Goal: Task Accomplishment & Management: Use online tool/utility

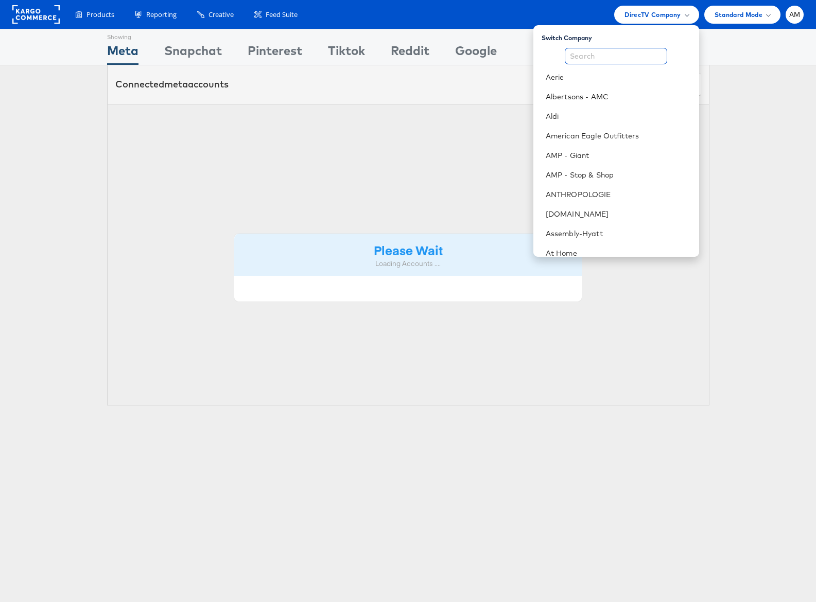
click at [589, 53] on input "text" at bounding box center [616, 56] width 102 height 16
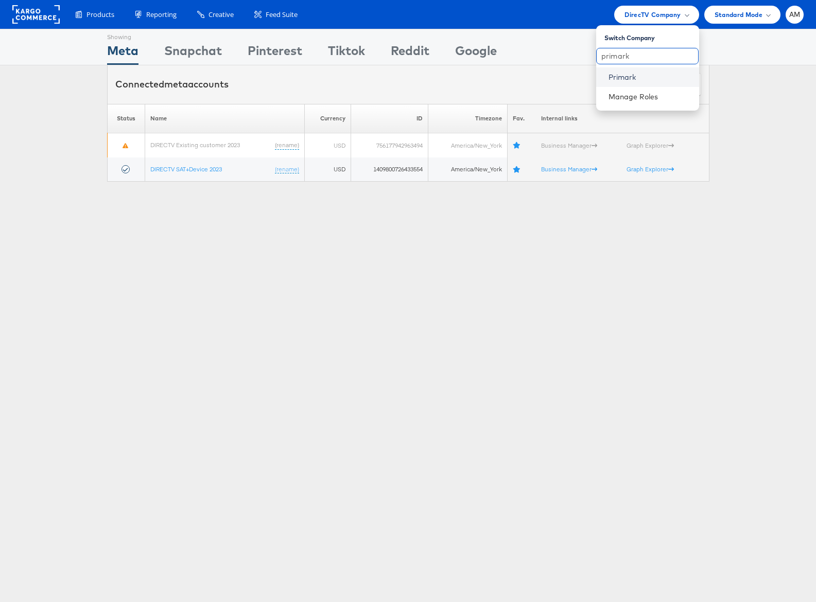
type input "primark"
click at [627, 76] on link "Primark" at bounding box center [650, 77] width 82 height 10
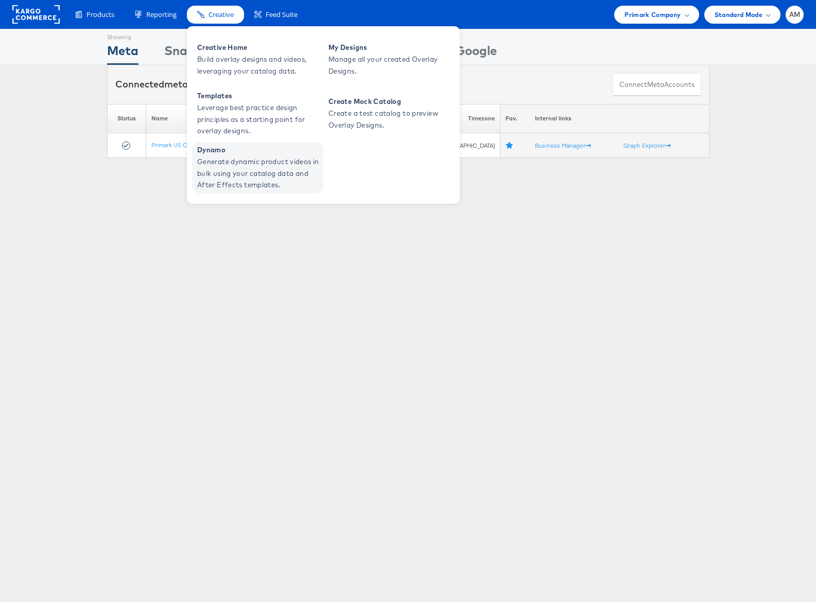
click at [250, 169] on span "Generate dynamic product videos in bulk using your catalog data and After Effec…" at bounding box center [259, 173] width 124 height 35
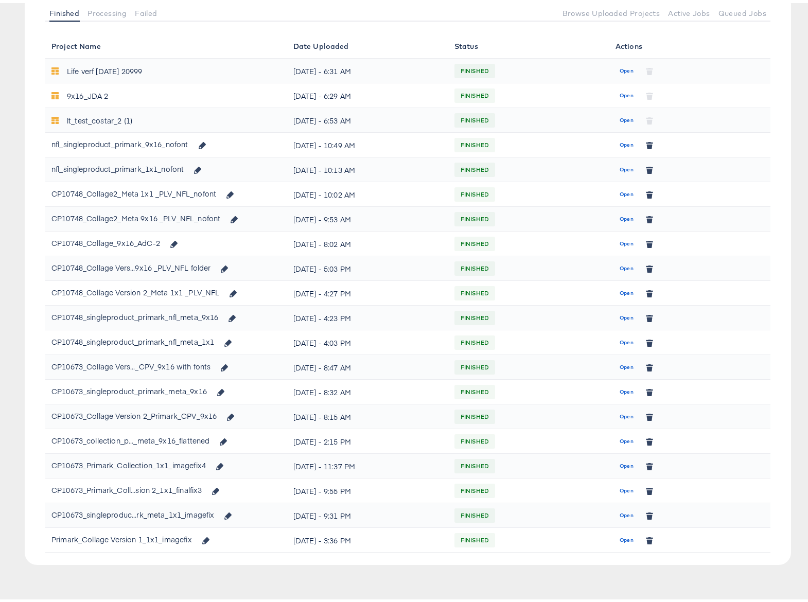
scroll to position [125, 0]
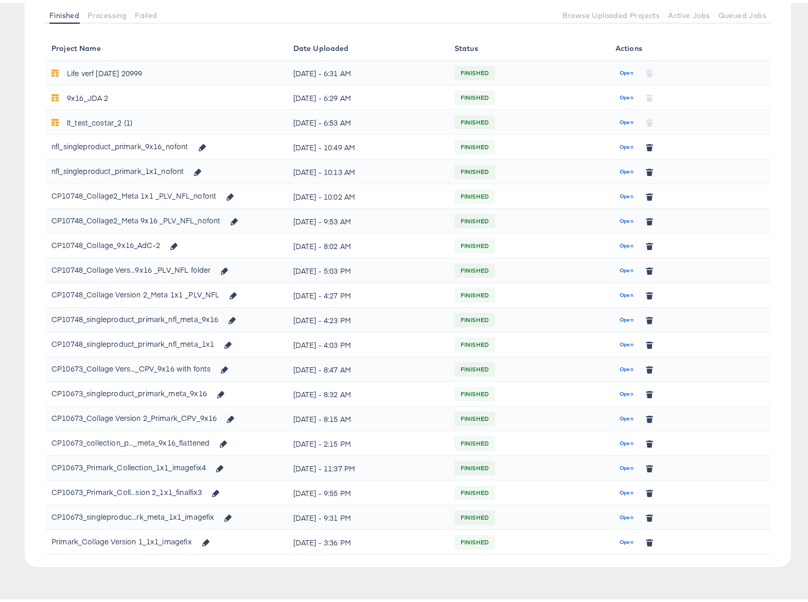
click at [96, 516] on div "CP10673_singleproduc...rk_meta_1x1_imagefix" at bounding box center [132, 514] width 163 height 16
click at [620, 516] on span "Open" at bounding box center [627, 514] width 14 height 9
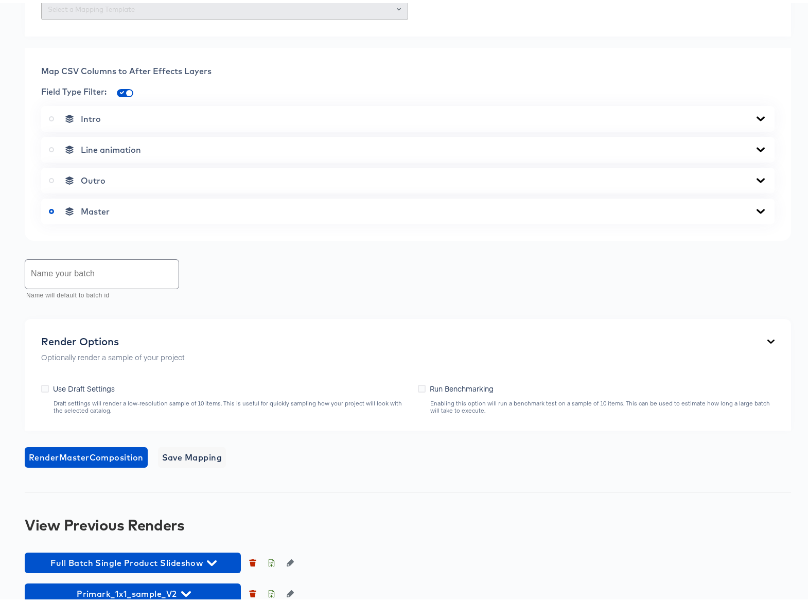
scroll to position [532, 0]
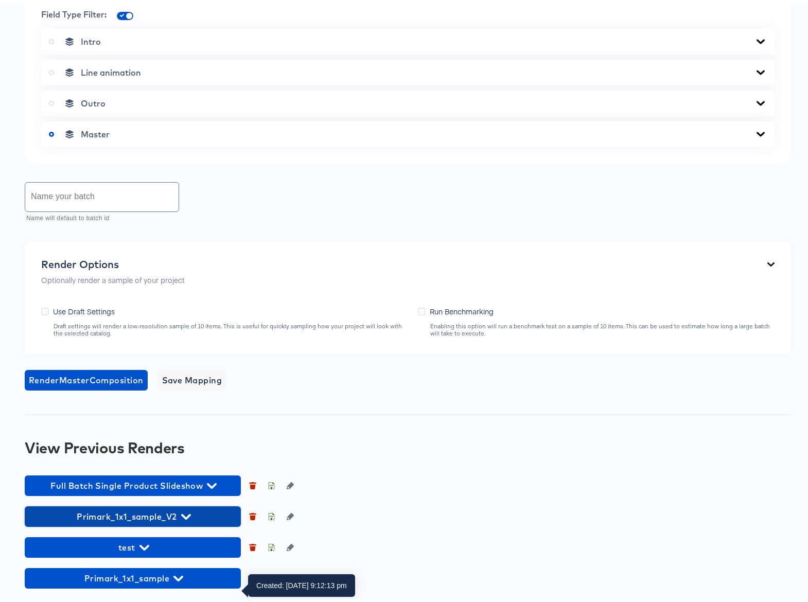
click at [183, 513] on icon "button" at bounding box center [186, 514] width 10 height 6
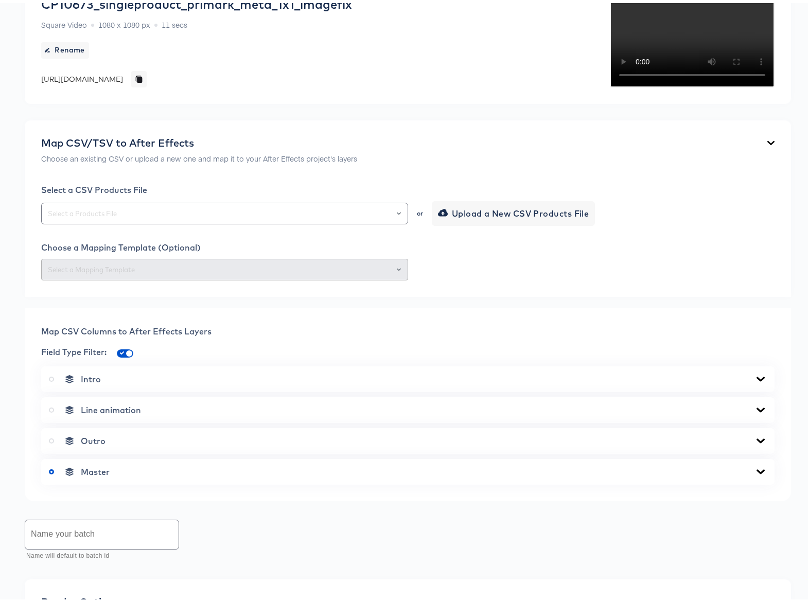
scroll to position [0, 0]
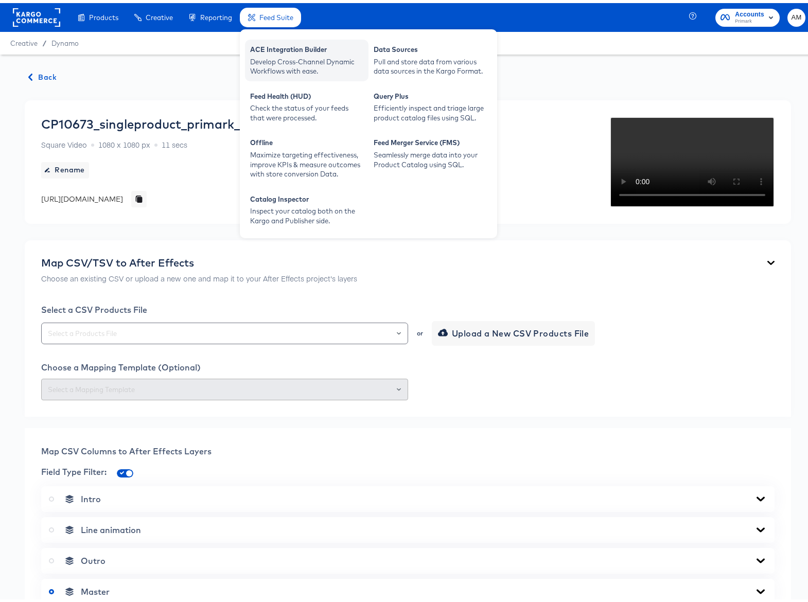
click at [298, 51] on div "ACE Integration Builder" at bounding box center [306, 48] width 113 height 12
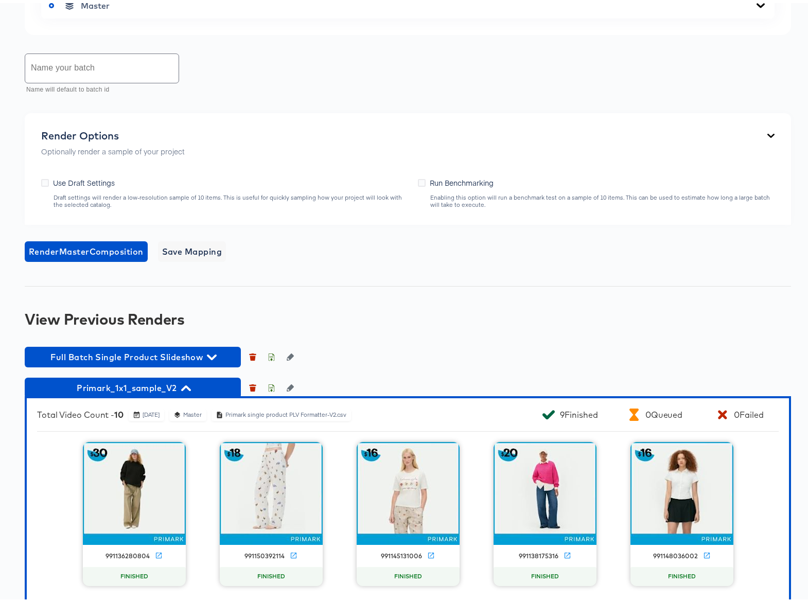
scroll to position [389, 0]
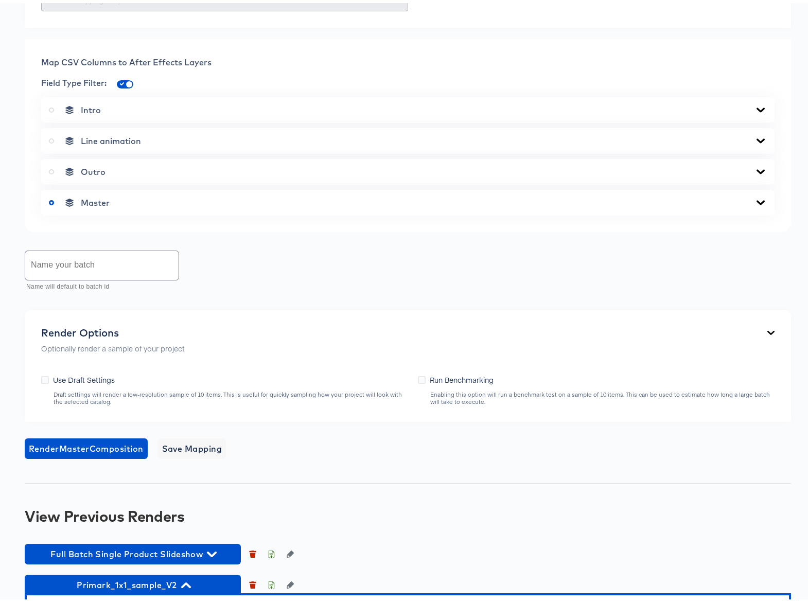
click at [755, 111] on icon at bounding box center [761, 107] width 12 height 8
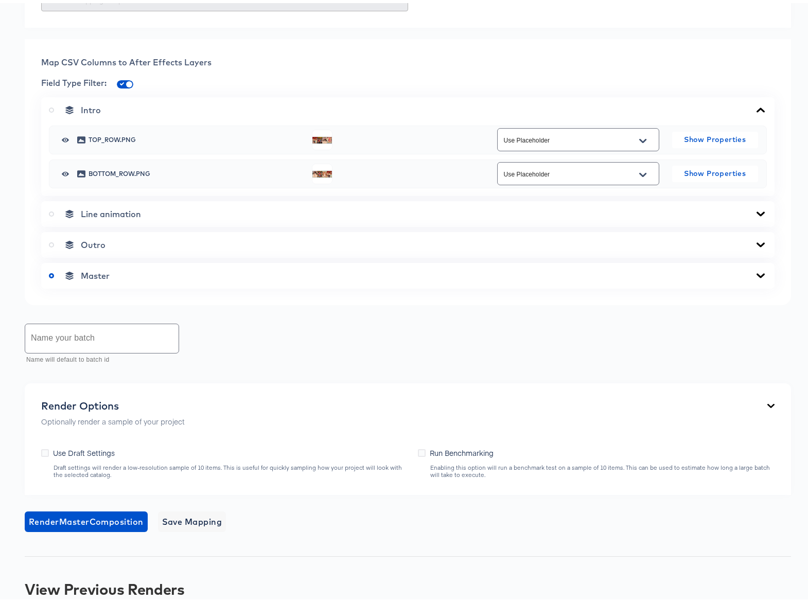
click at [755, 111] on icon at bounding box center [761, 107] width 12 height 8
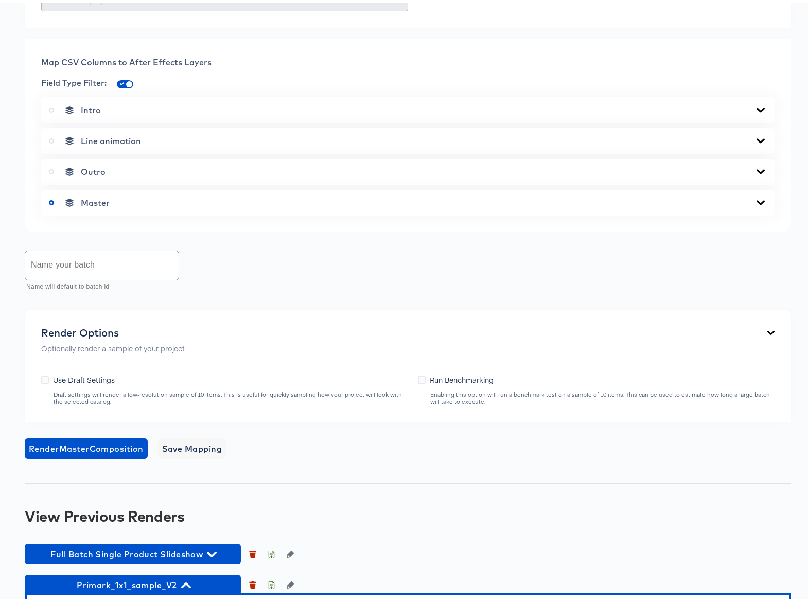
click at [755, 142] on icon at bounding box center [761, 138] width 12 height 8
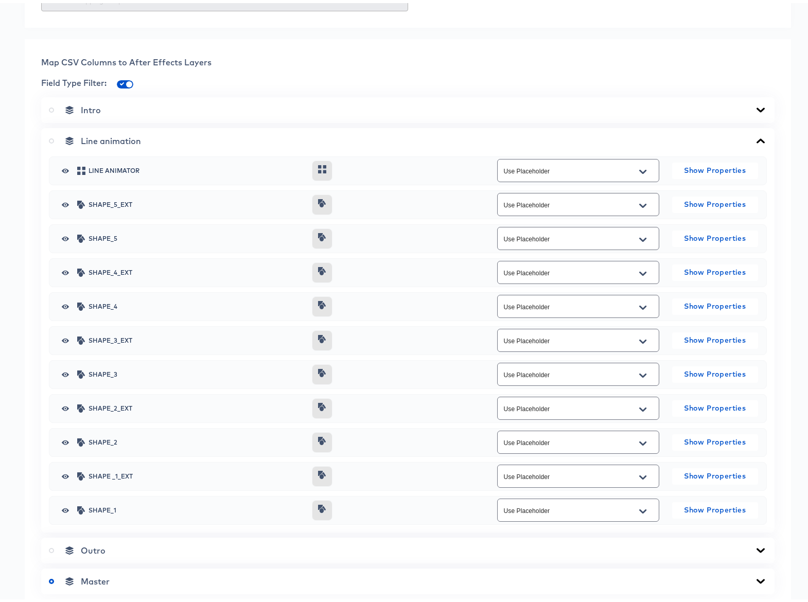
click at [757, 140] on icon at bounding box center [761, 137] width 8 height 5
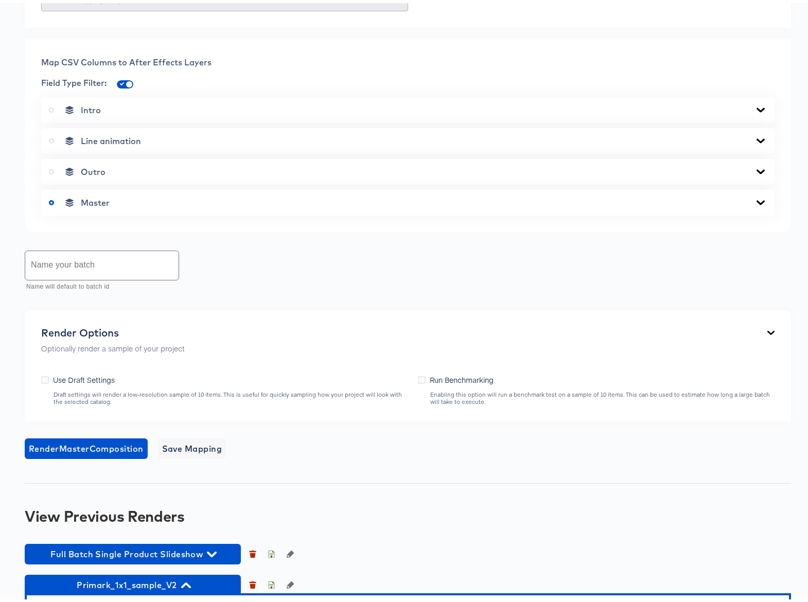
click at [755, 173] on icon at bounding box center [761, 169] width 12 height 8
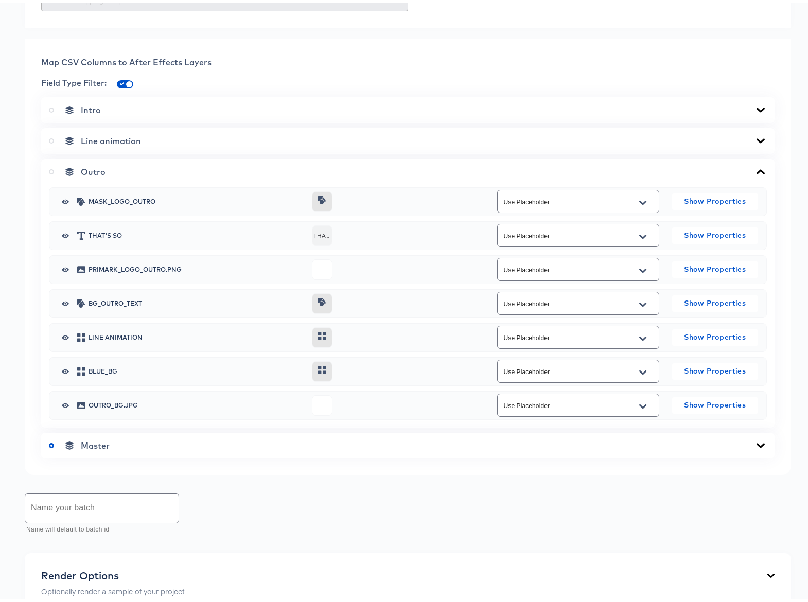
click at [757, 171] on icon at bounding box center [761, 168] width 8 height 5
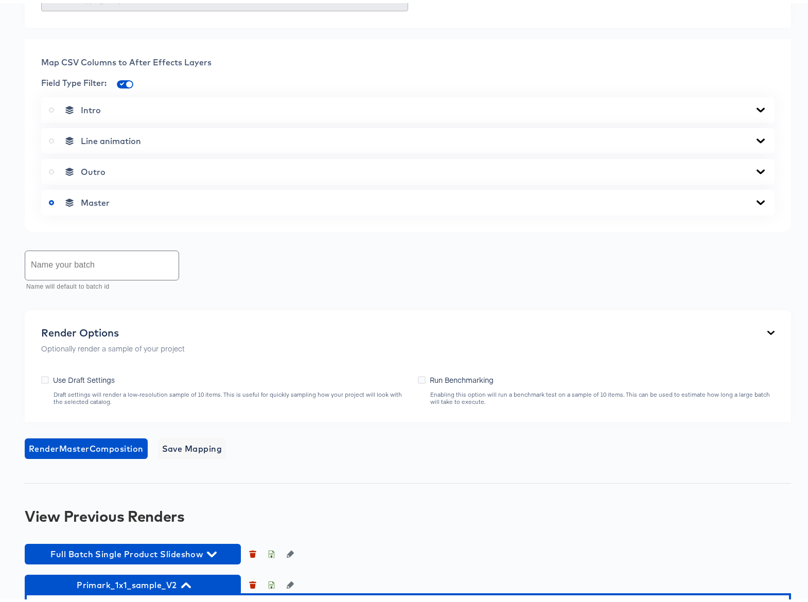
click at [757, 204] on icon at bounding box center [761, 200] width 12 height 8
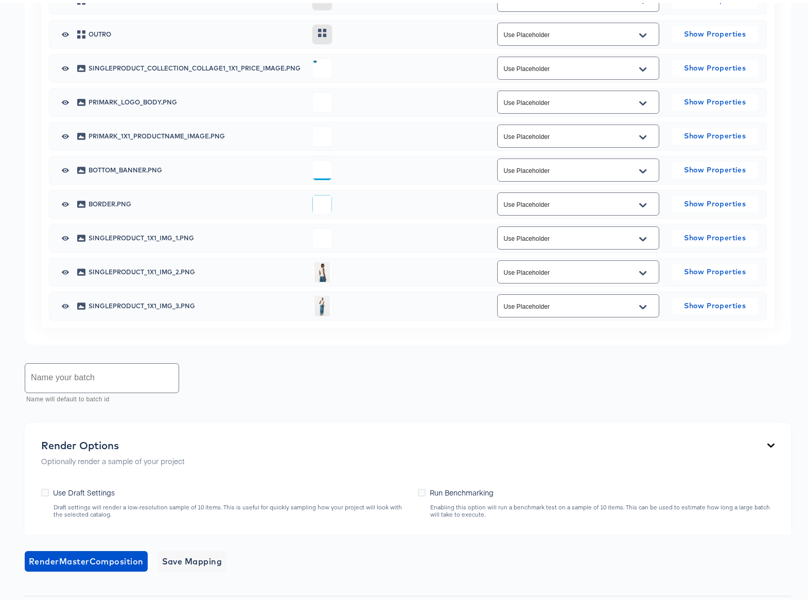
scroll to position [655, 0]
click at [639, 136] on icon "Open" at bounding box center [642, 134] width 7 height 4
click at [639, 136] on icon "Close" at bounding box center [642, 134] width 7 height 4
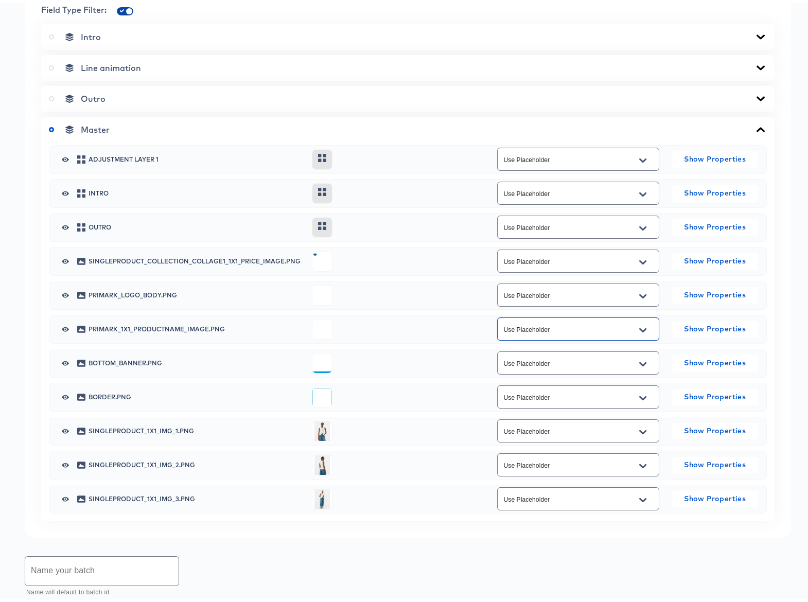
click at [125, 14] on input "checkbox" at bounding box center [129, 10] width 25 height 8
checkbox input "false"
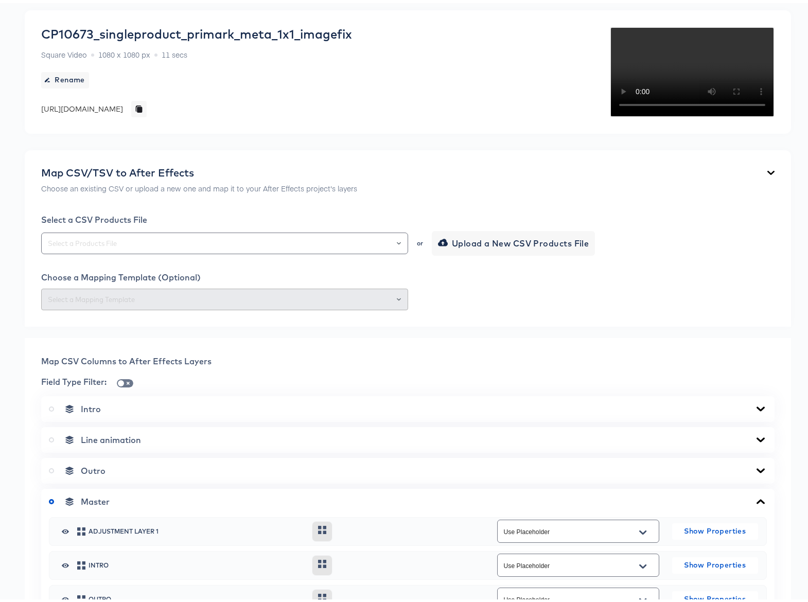
scroll to position [0, 0]
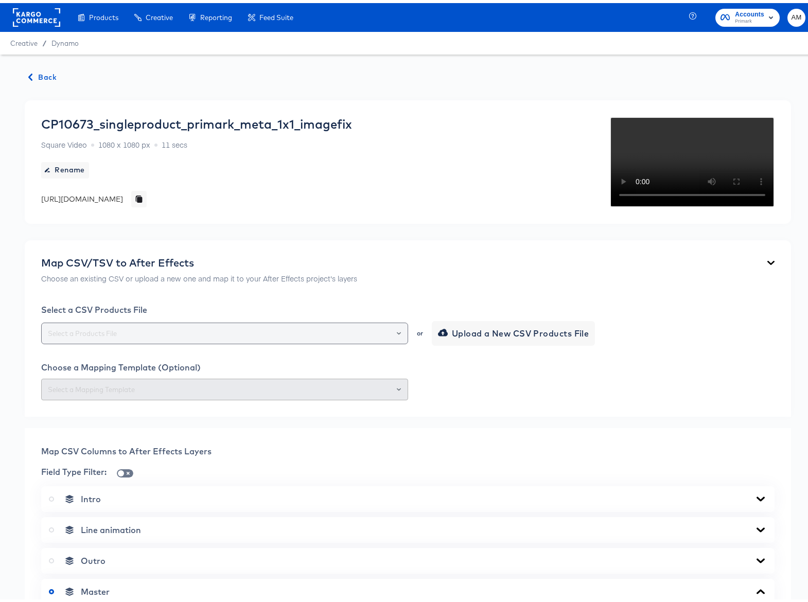
click at [397, 332] on icon "Open" at bounding box center [399, 330] width 4 height 3
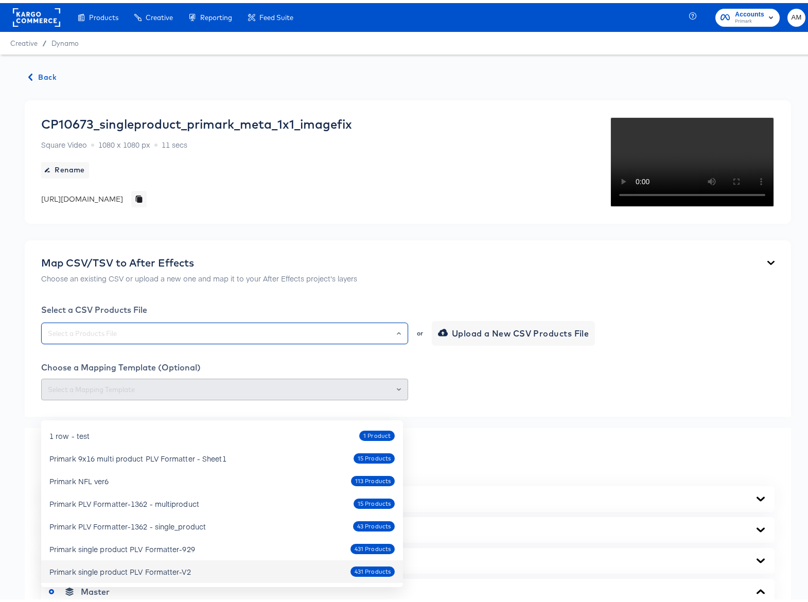
click at [182, 571] on div "Primark single product PLV Formatter-V2" at bounding box center [120, 569] width 142 height 10
type input "Primark single product PLV Formatter-V2"
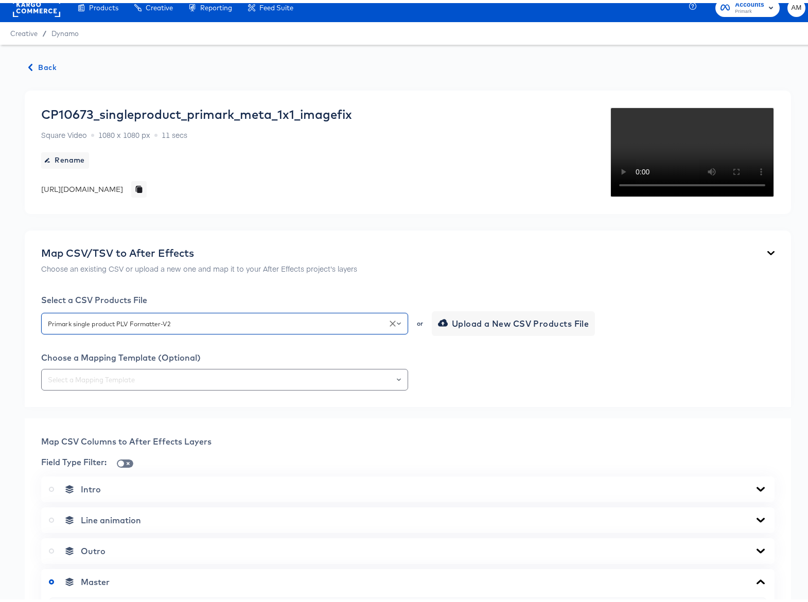
scroll to position [143, 0]
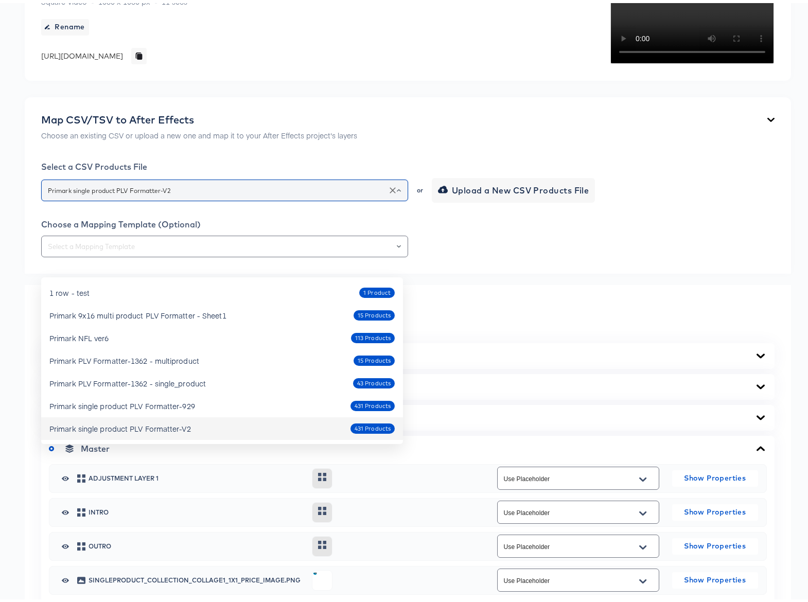
drag, startPoint x: 168, startPoint y: 260, endPoint x: 44, endPoint y: 263, distance: 124.1
click at [44, 198] on div "Primark single product PLV Formatter-V2" at bounding box center [224, 188] width 367 height 22
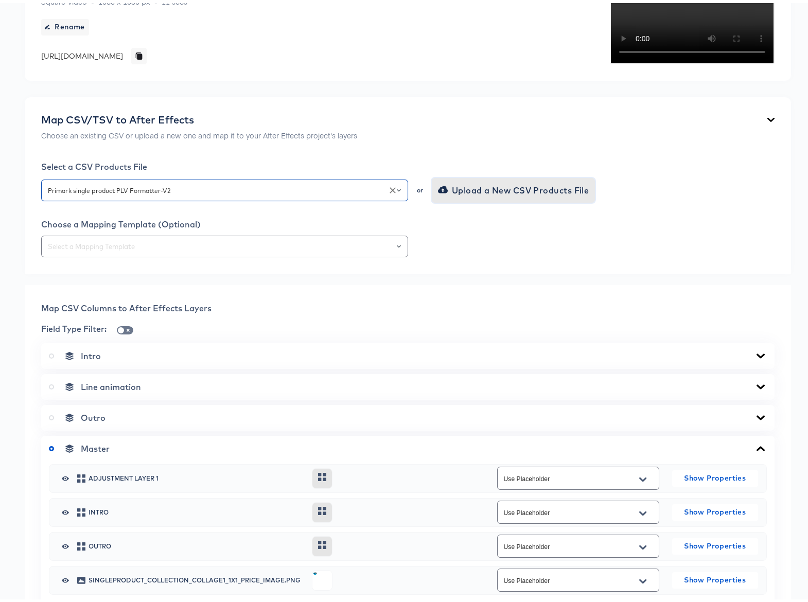
click at [466, 195] on span "Upload a New CSV Products File" at bounding box center [514, 187] width 149 height 14
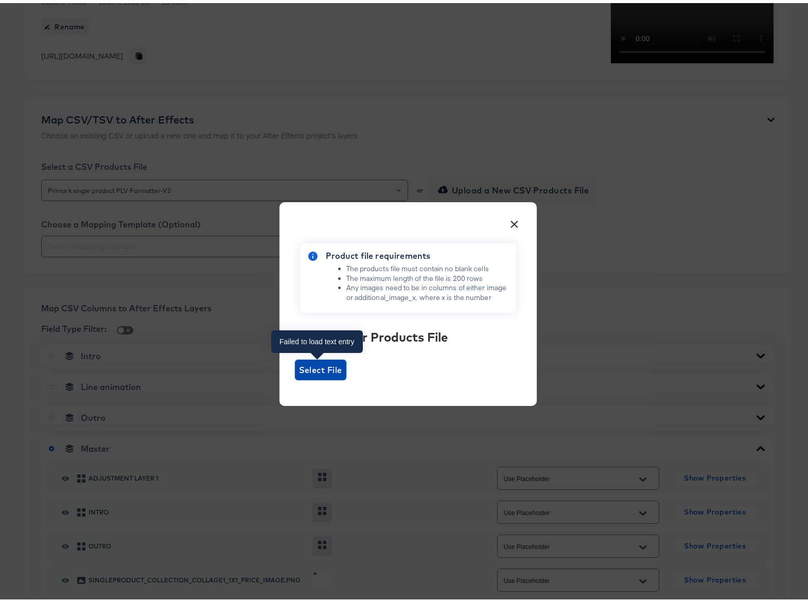
click at [302, 369] on span "Select File" at bounding box center [320, 367] width 43 height 14
click at [295, 377] on input "Select File" at bounding box center [295, 377] width 0 height 0
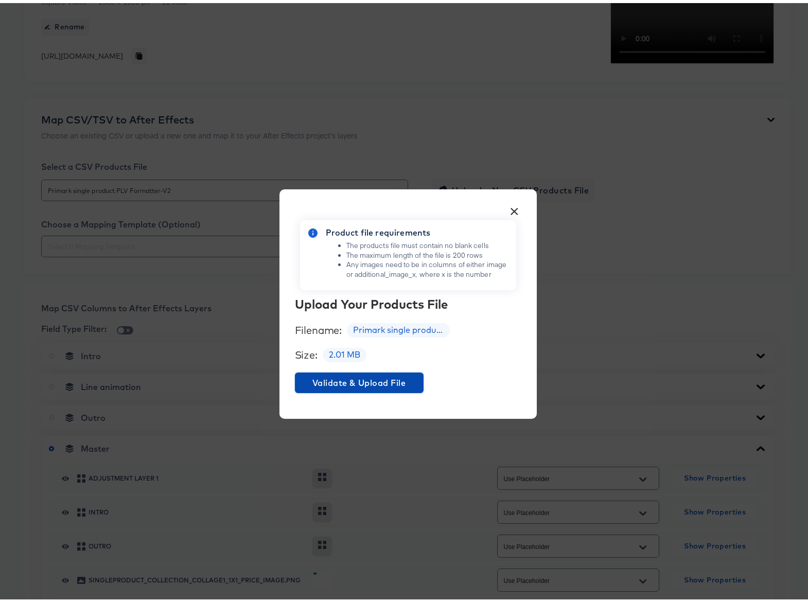
click at [341, 382] on span "Validate & Upload File" at bounding box center [359, 380] width 120 height 14
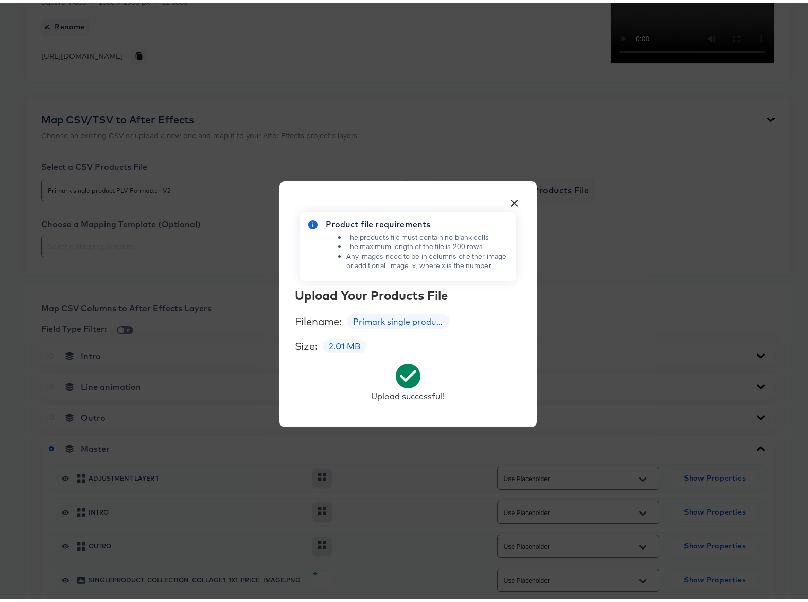
click at [515, 197] on button "×" at bounding box center [515, 197] width 19 height 19
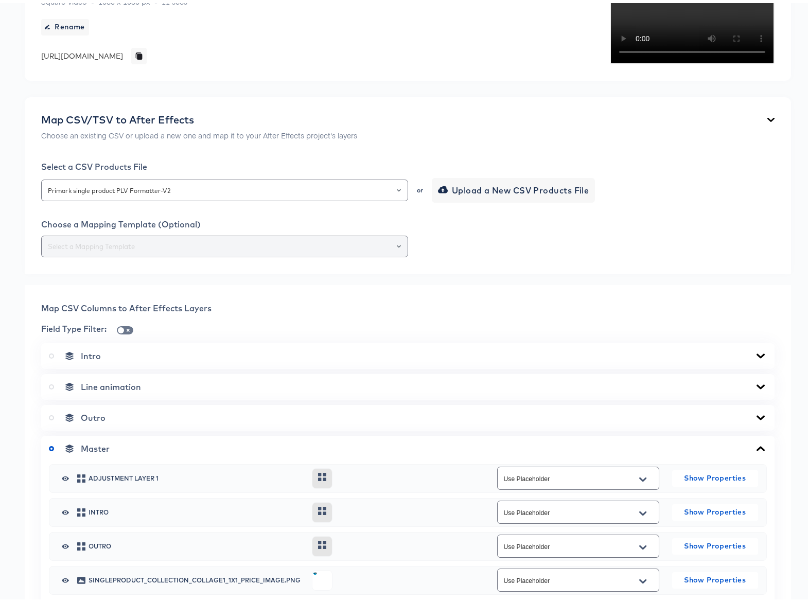
click at [392, 251] on div at bounding box center [395, 243] width 18 height 14
click at [397, 246] on icon "Open" at bounding box center [399, 243] width 4 height 4
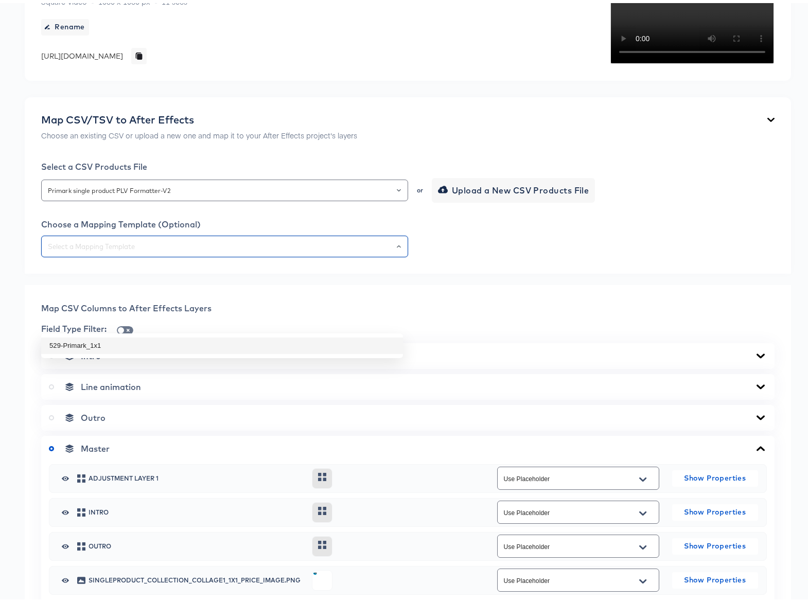
click at [66, 342] on li "529-Primark_1x1" at bounding box center [222, 343] width 362 height 16
type input "529-Primark_1x1"
type input "singleproduct_collection_1x1_price_image"
type input "primark_1x1_productname_image"
type input "singleproduct_1x1_image_1"
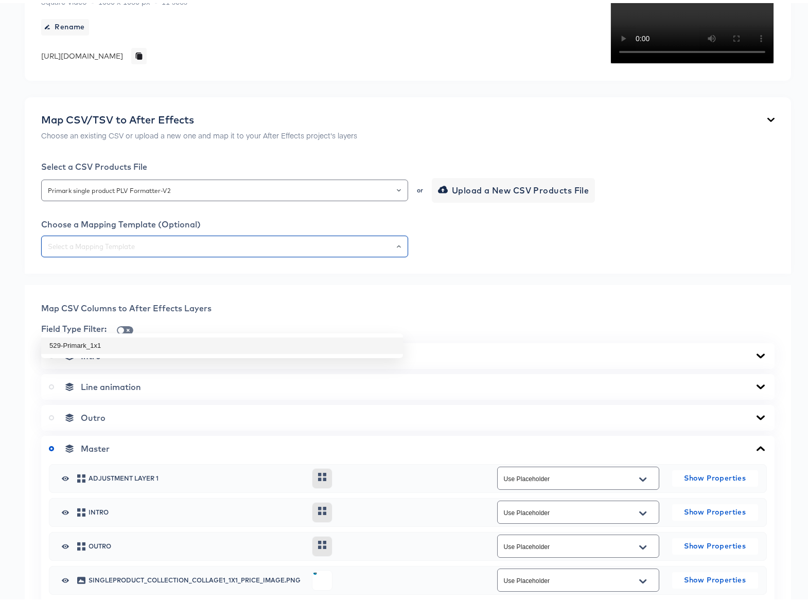
type input "singleproduct_1x1_image_2"
type input "singleproduct_1x1_image_3"
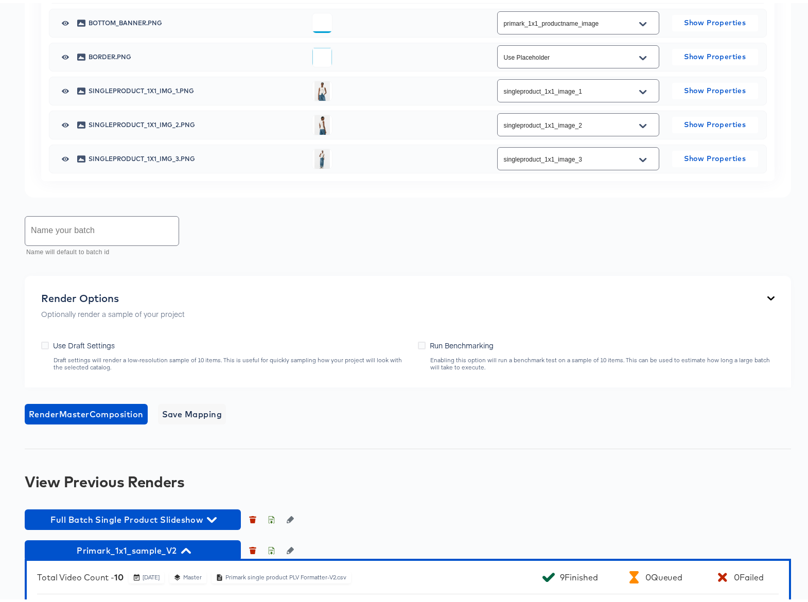
scroll to position [614, 0]
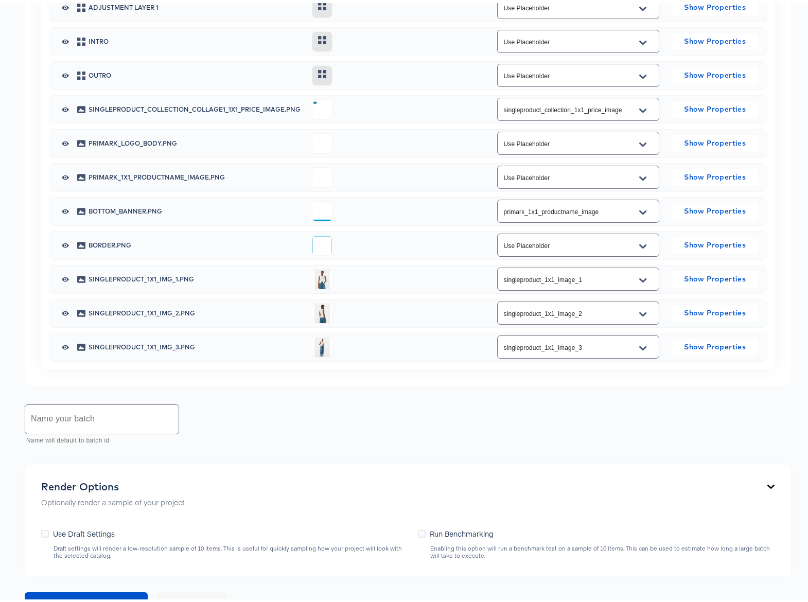
click at [639, 214] on icon "Open" at bounding box center [642, 209] width 7 height 8
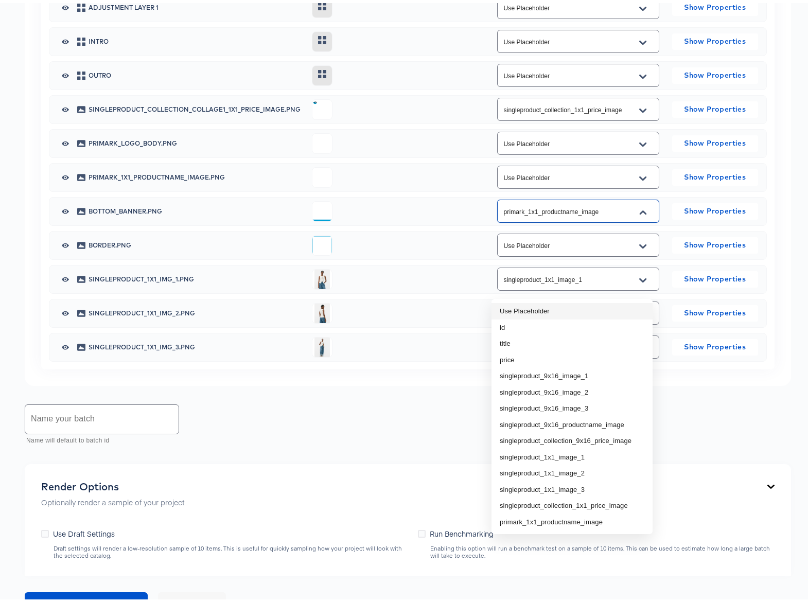
click at [547, 306] on li "Use Placeholder" at bounding box center [572, 308] width 161 height 16
type input "Use Placeholder"
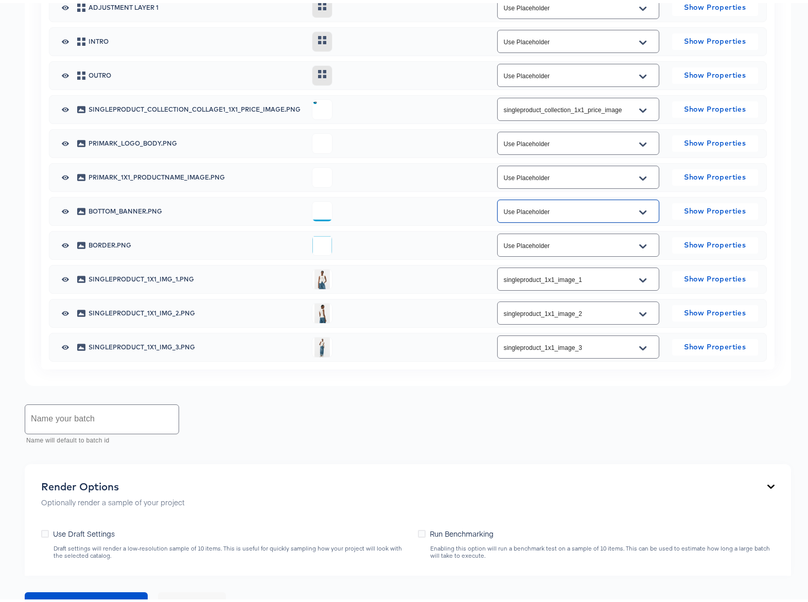
click at [641, 177] on icon "Open" at bounding box center [642, 175] width 7 height 4
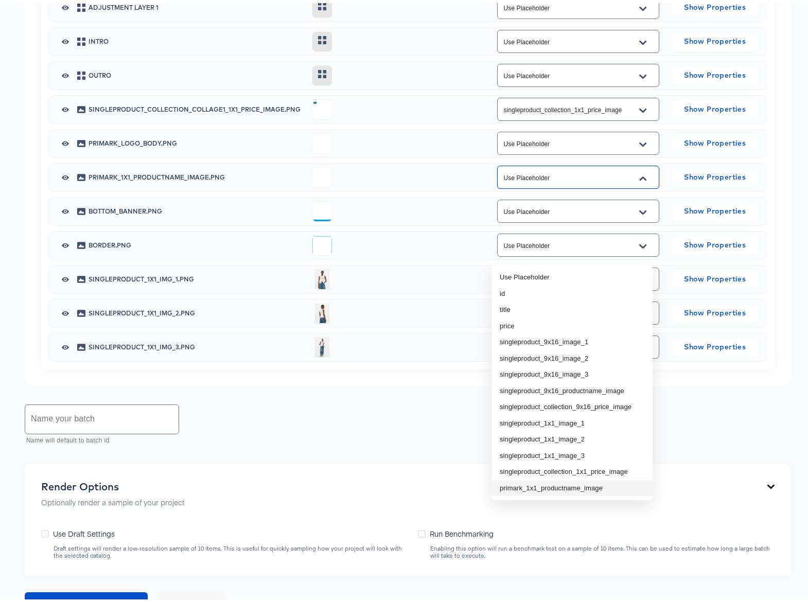
click at [581, 489] on li "primark_1x1_productname_image" at bounding box center [572, 485] width 161 height 16
type input "primark_1x1_productname_image"
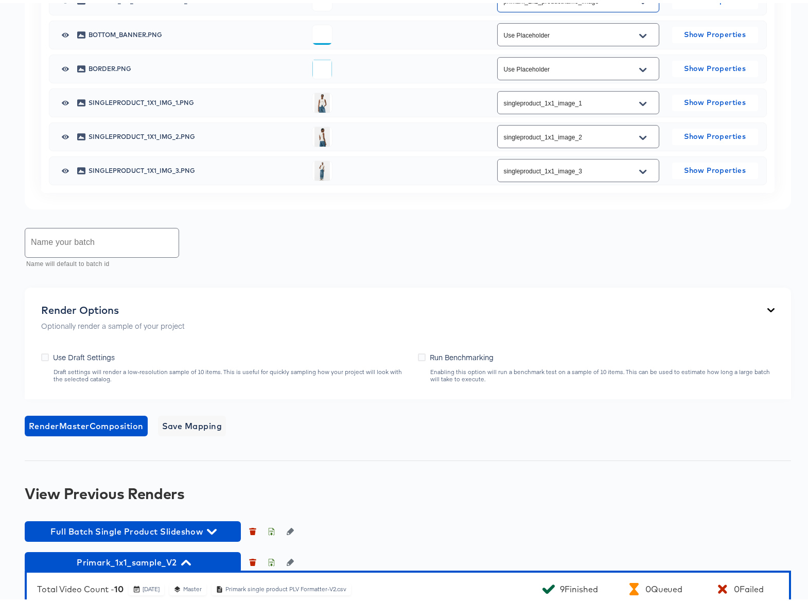
scroll to position [790, 0]
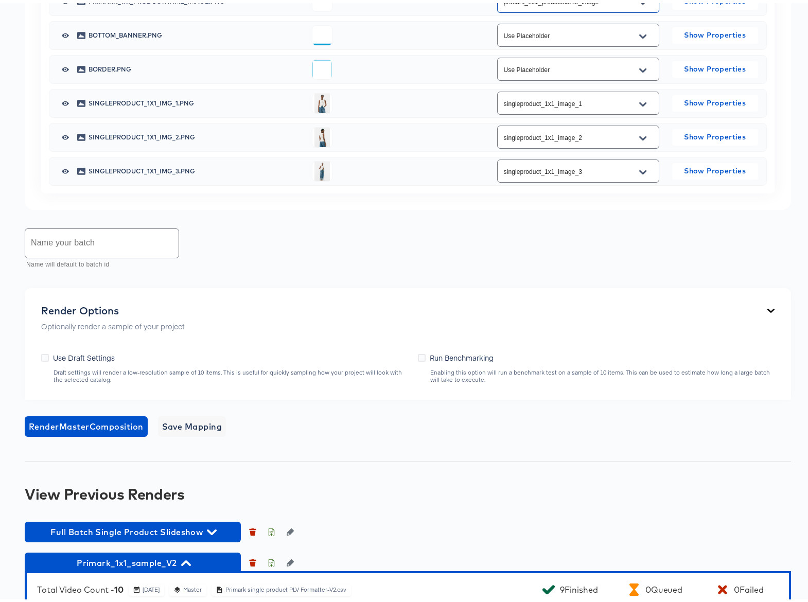
click at [61, 255] on input "text" at bounding box center [101, 240] width 153 height 29
click at [45, 359] on icon at bounding box center [45, 355] width 8 height 8
click at [0, 0] on input "Use Draft Settings" at bounding box center [0, 0] width 0 height 0
click at [86, 431] on span "Render Master Composition" at bounding box center [86, 424] width 115 height 14
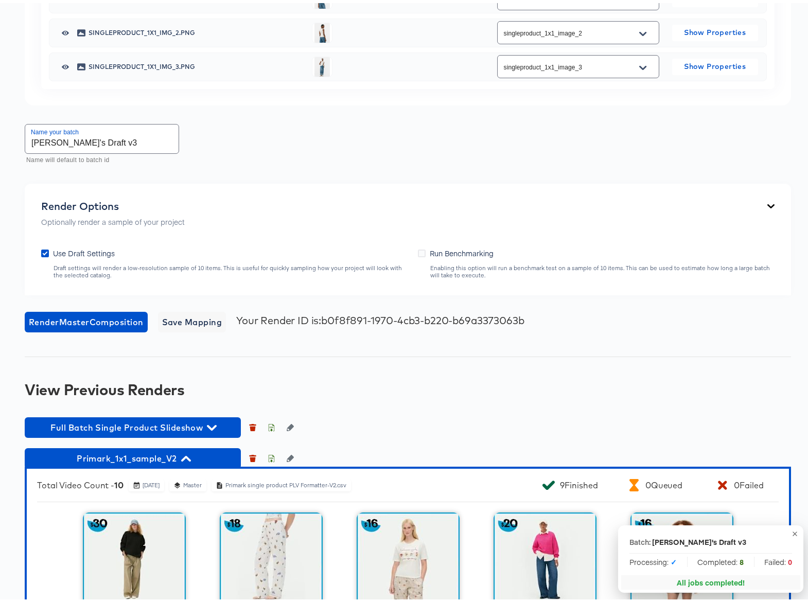
scroll to position [1118, 0]
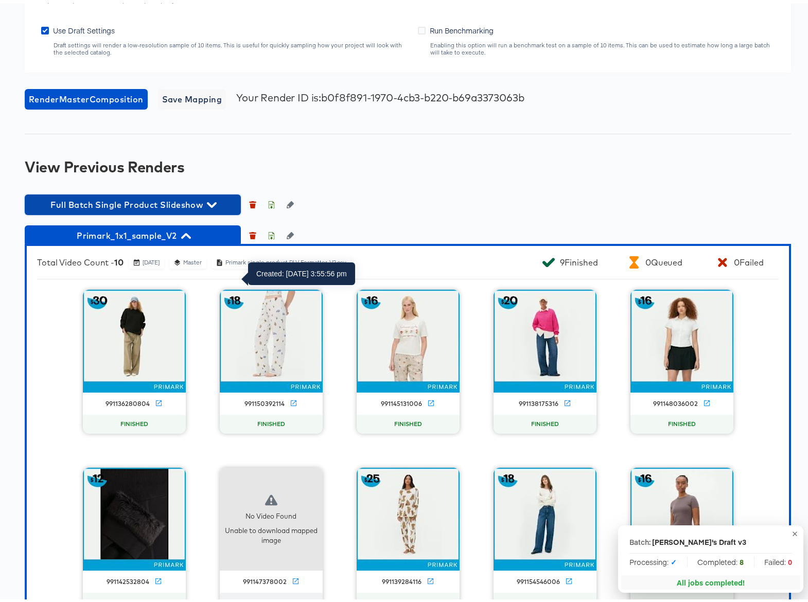
click at [210, 207] on icon "button" at bounding box center [212, 202] width 10 height 10
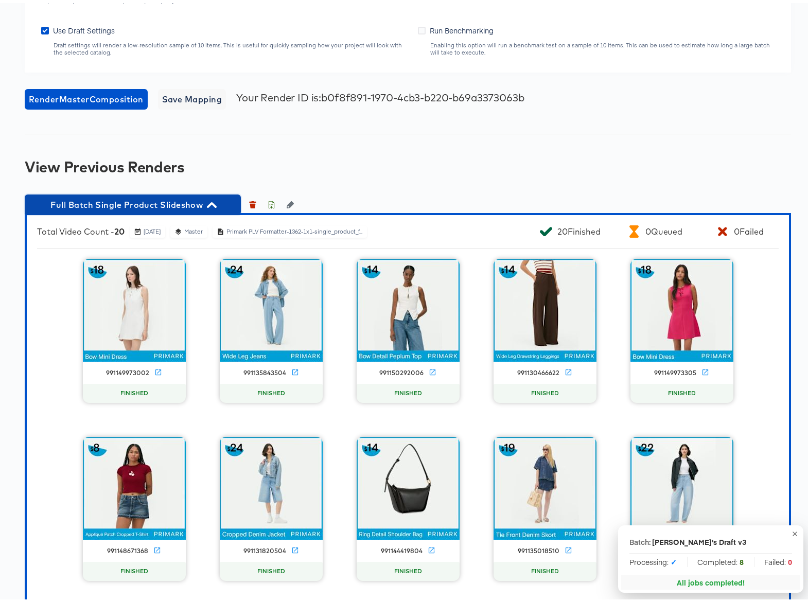
click at [214, 205] on icon "button" at bounding box center [212, 202] width 10 height 6
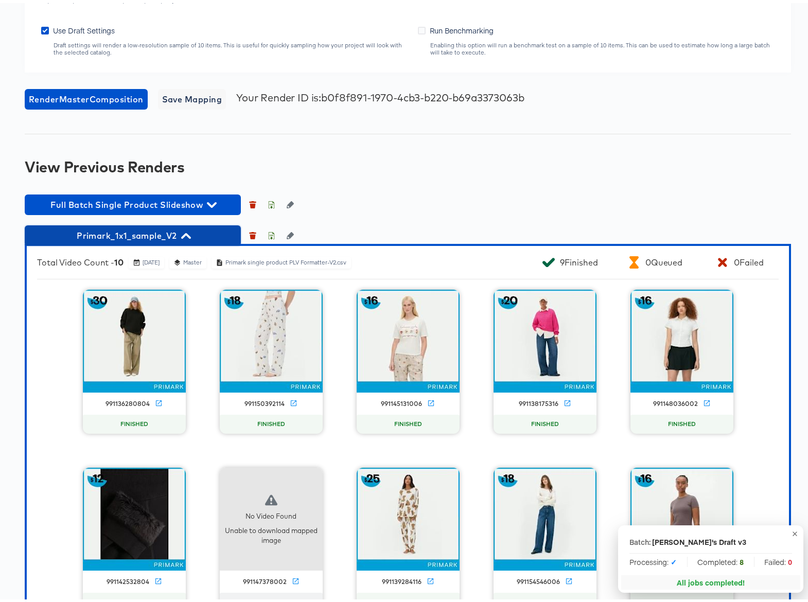
click at [190, 238] on icon "button" at bounding box center [186, 233] width 10 height 10
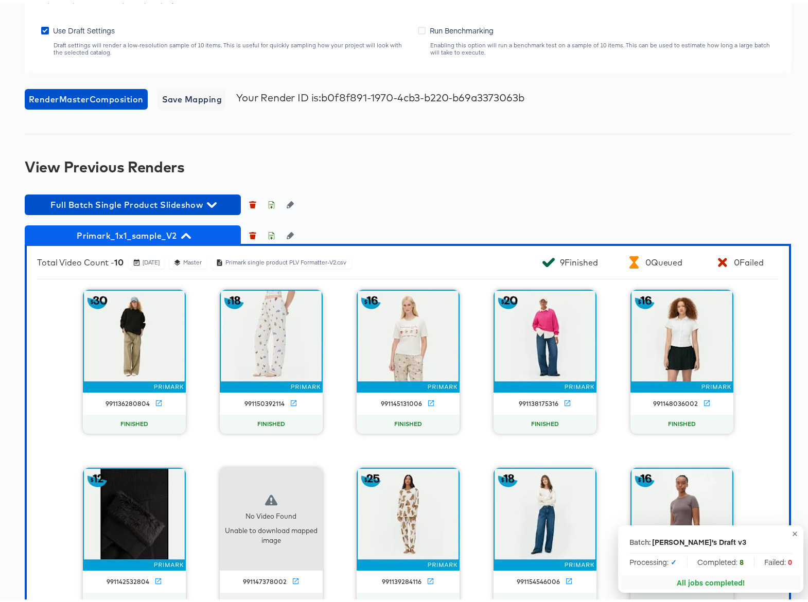
scroll to position [942, 0]
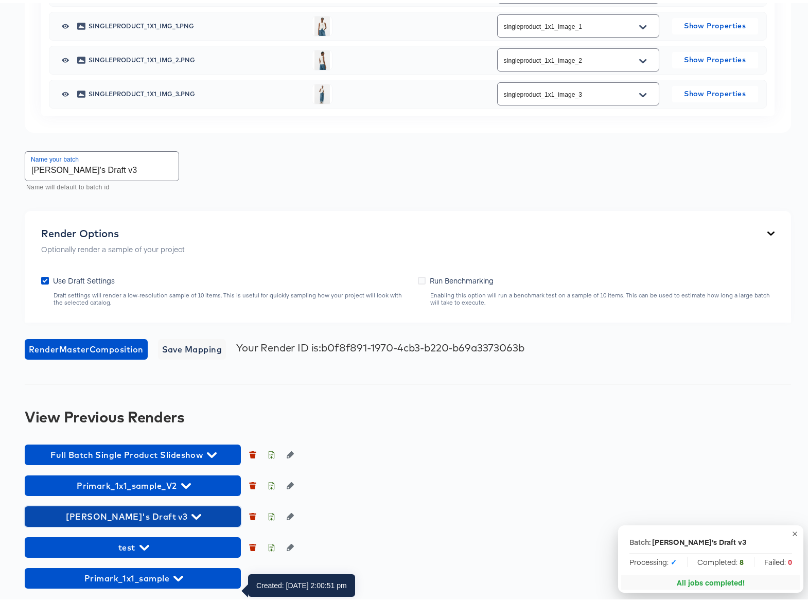
click at [192, 512] on icon "button" at bounding box center [197, 514] width 10 height 10
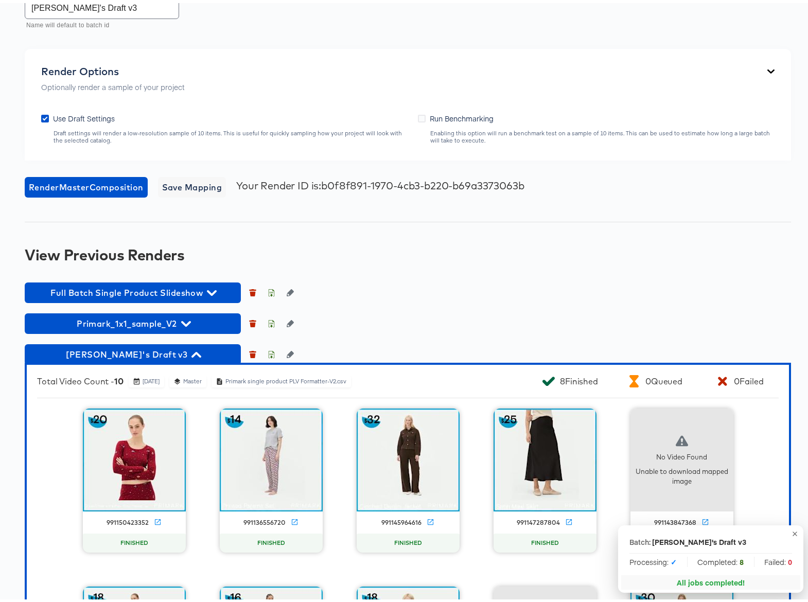
scroll to position [1136, 0]
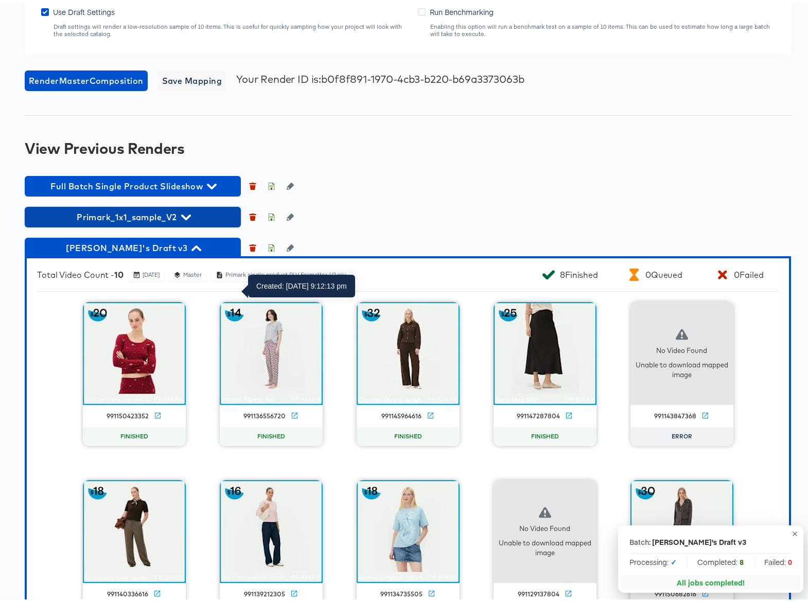
click at [187, 217] on icon "button" at bounding box center [186, 215] width 10 height 6
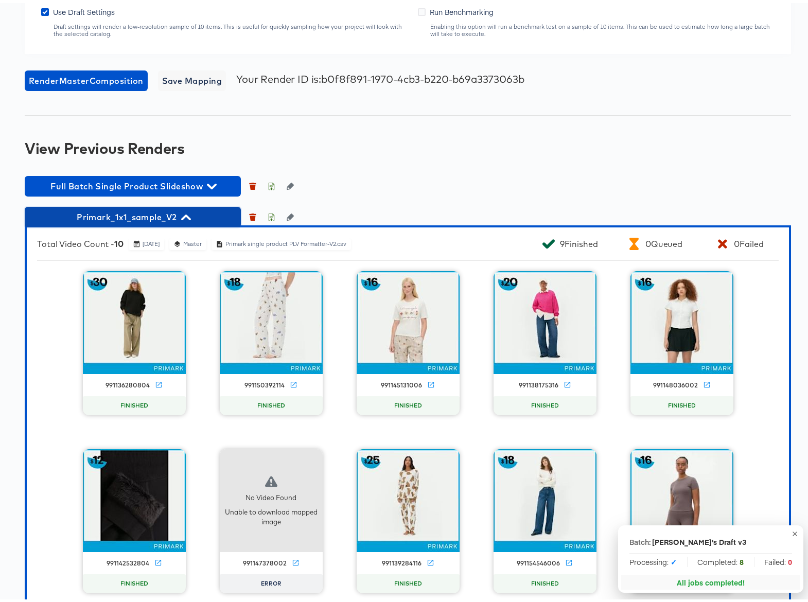
click at [187, 217] on icon "button" at bounding box center [186, 215] width 10 height 6
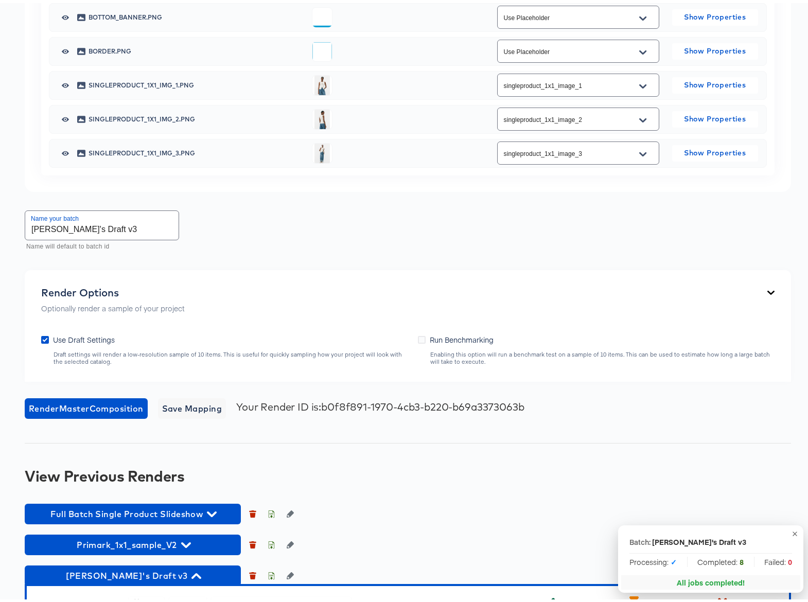
scroll to position [601, 0]
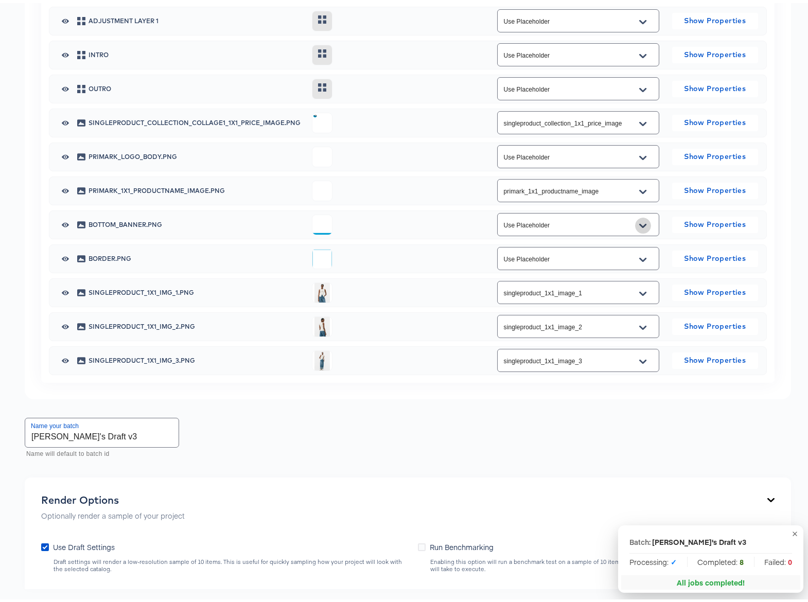
click at [639, 224] on icon "Open" at bounding box center [642, 222] width 7 height 4
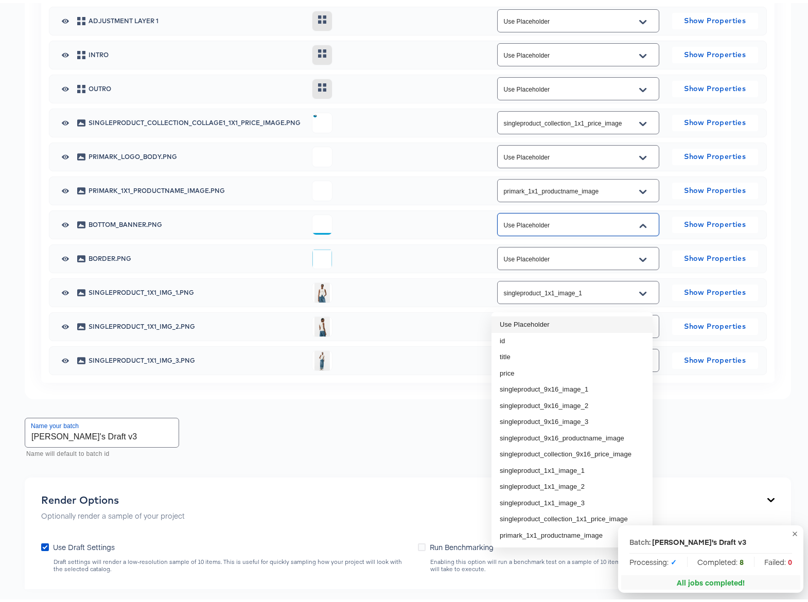
click at [552, 320] on li "Use Placeholder" at bounding box center [572, 322] width 161 height 16
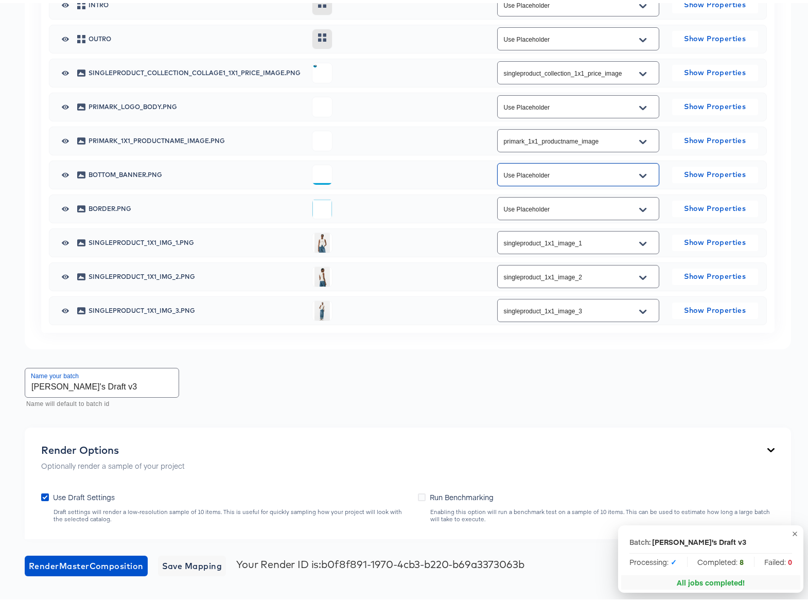
scroll to position [575, 0]
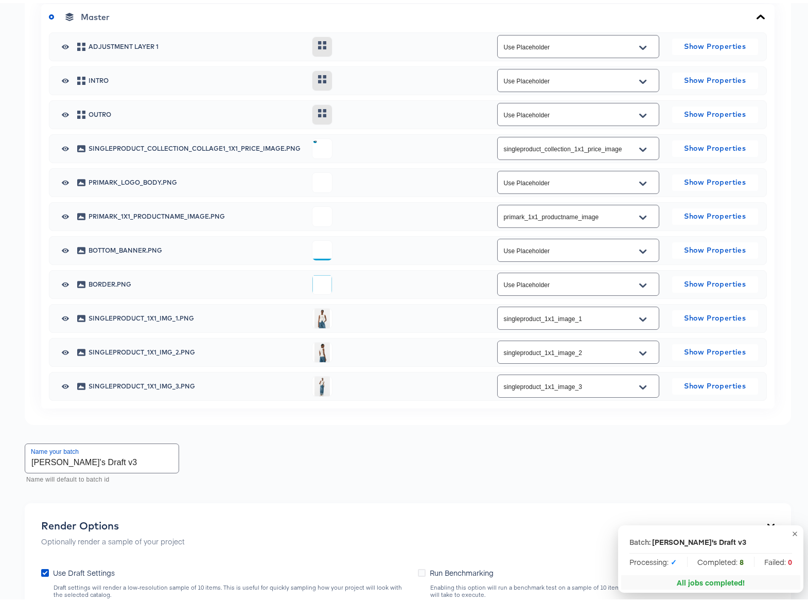
click at [456, 258] on div at bounding box center [398, 247] width 172 height 21
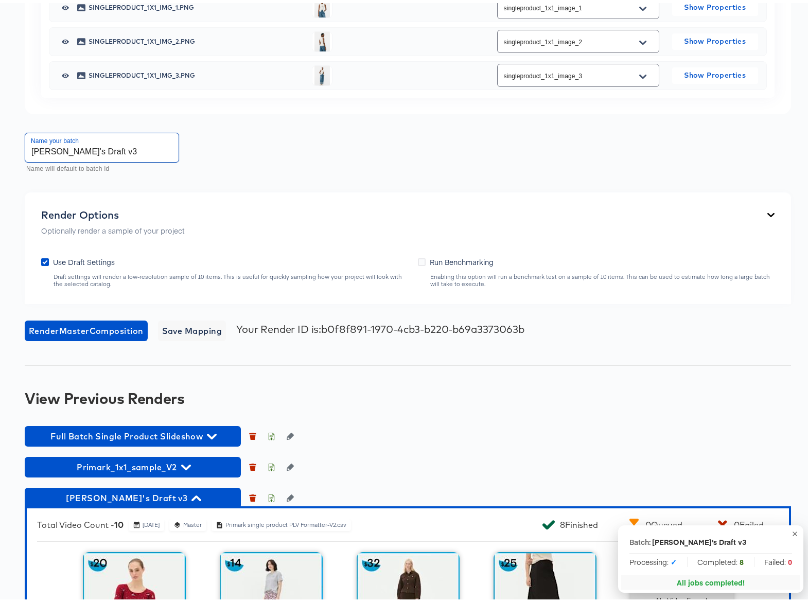
click at [113, 159] on input "Adam's Draft v3" at bounding box center [101, 144] width 153 height 29
type input "Adam's Draft v3a"
click at [100, 335] on span "Render Master Composition" at bounding box center [86, 328] width 115 height 14
click at [178, 503] on span "Adam's Draft v3" at bounding box center [133, 495] width 206 height 14
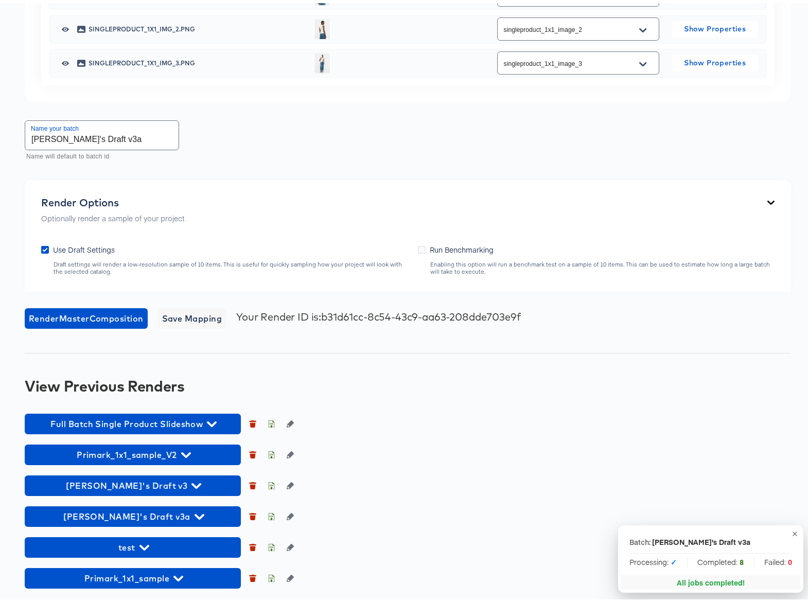
scroll to position [973, 0]
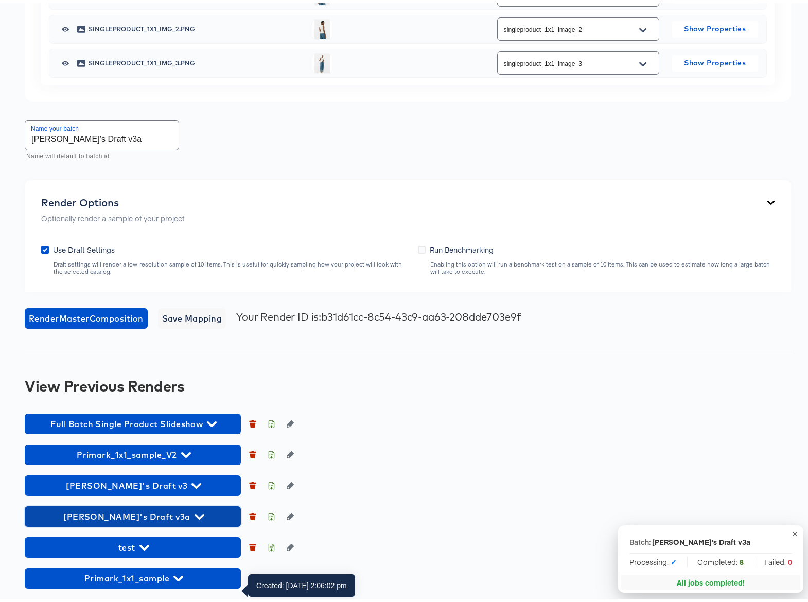
click at [195, 512] on icon "button" at bounding box center [200, 514] width 10 height 10
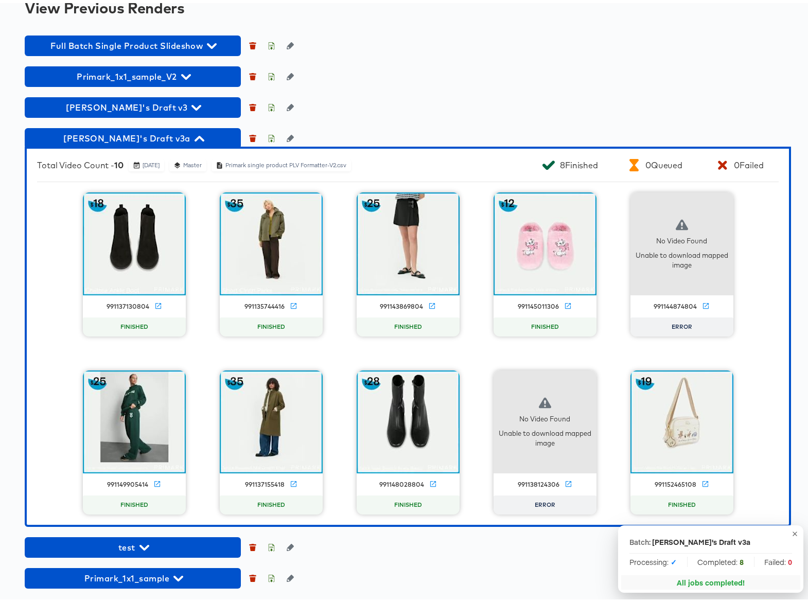
scroll to position [1351, 0]
click at [252, 136] on icon "button" at bounding box center [253, 136] width 6 height 5
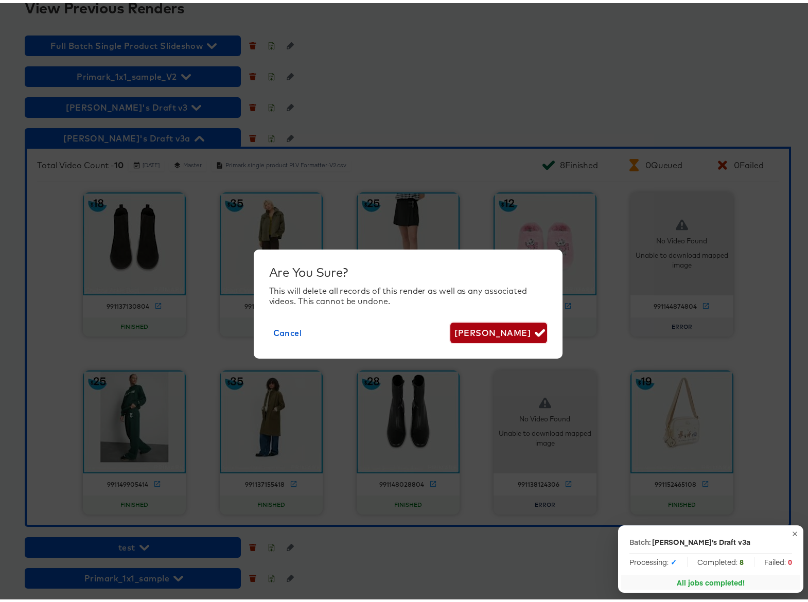
click at [481, 330] on span "Delete Render" at bounding box center [499, 330] width 88 height 14
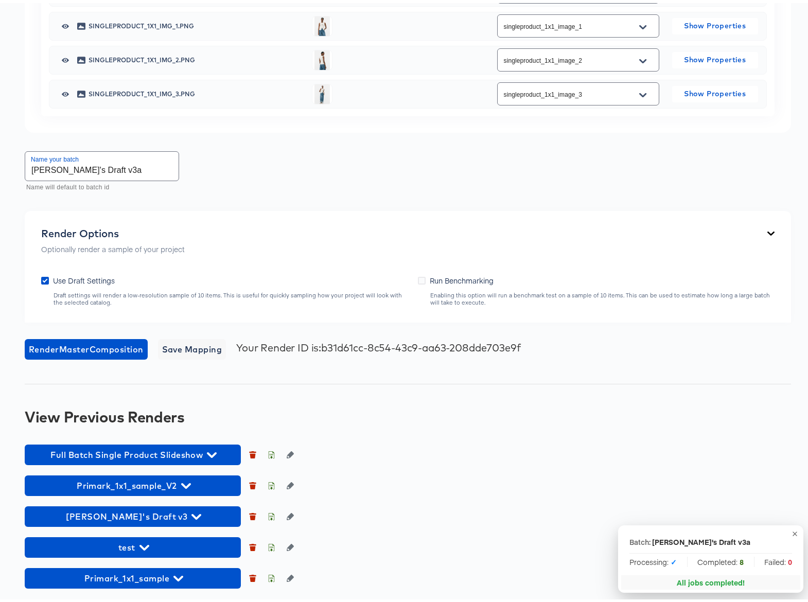
scroll to position [938, 0]
click at [251, 517] on icon "button" at bounding box center [253, 515] width 6 height 5
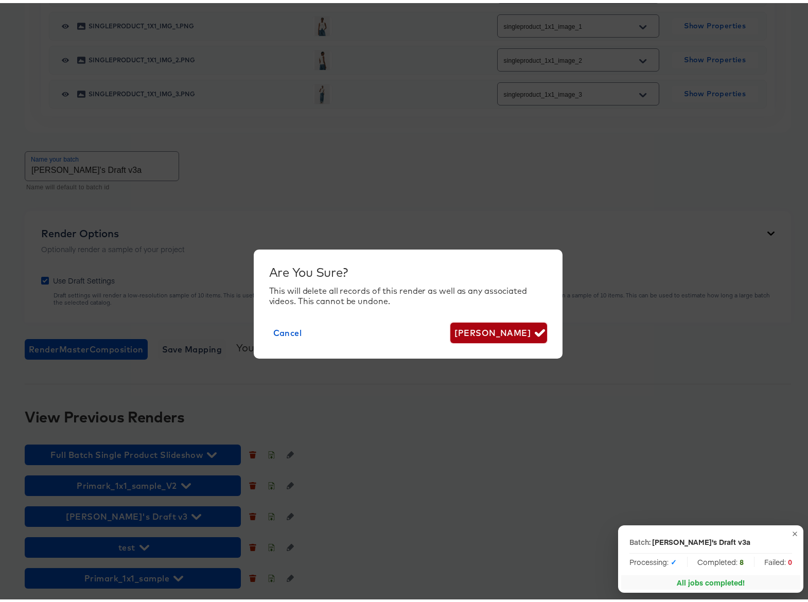
click at [504, 329] on span "Delete Render" at bounding box center [499, 330] width 88 height 14
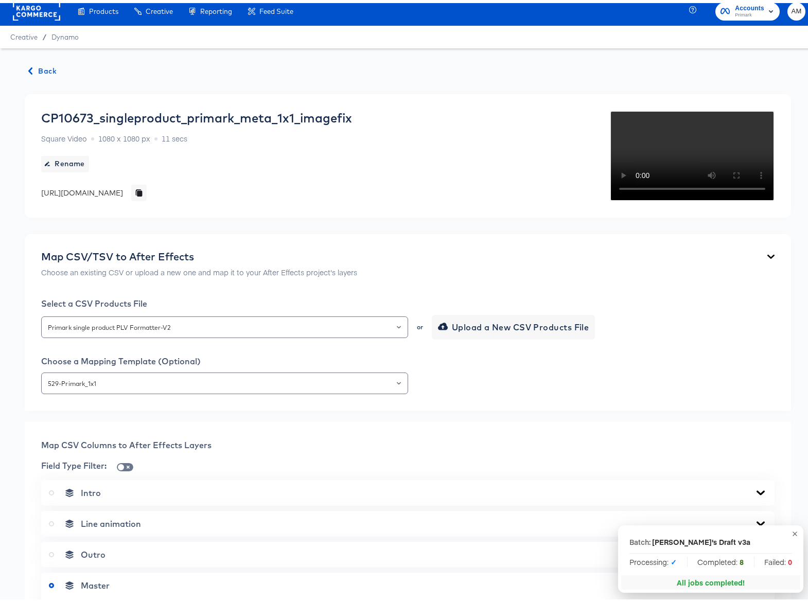
scroll to position [6, 0]
click at [397, 326] on icon "Open" at bounding box center [399, 324] width 4 height 4
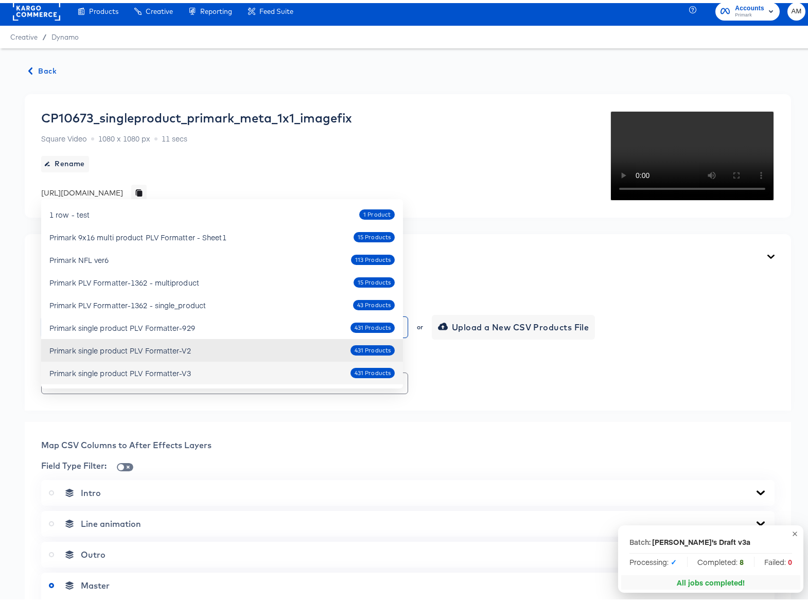
click at [207, 371] on div "Primark single product PLV Formatter-V3 431 Products" at bounding box center [221, 370] width 345 height 16
type input "Primark single product PLV Formatter-V3"
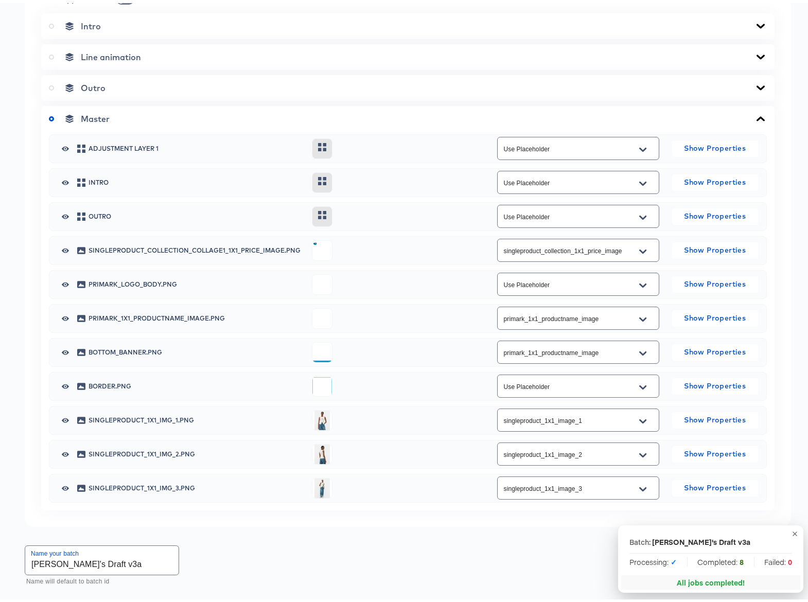
scroll to position [524, 0]
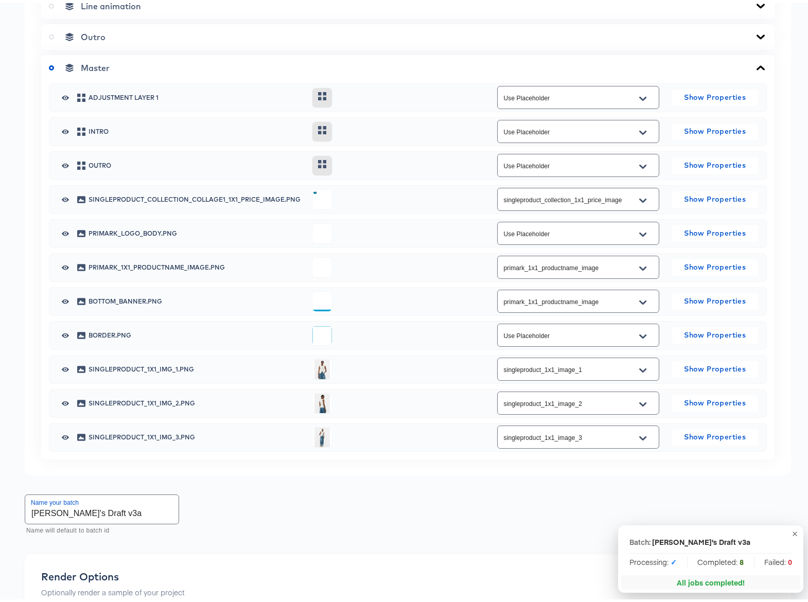
click at [639, 304] on icon "Open" at bounding box center [642, 300] width 7 height 8
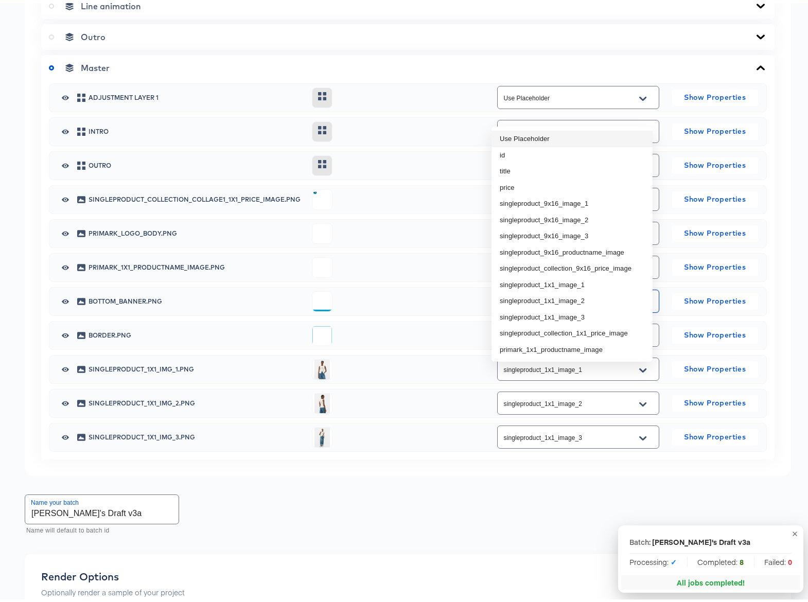
click at [512, 136] on li "Use Placeholder" at bounding box center [572, 136] width 161 height 16
type input "Use Placeholder"
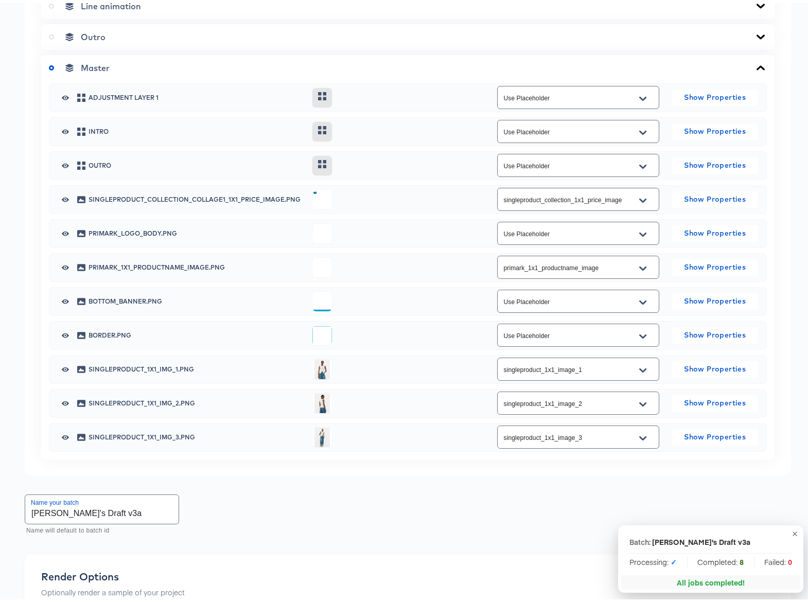
click at [483, 70] on div "Master" at bounding box center [408, 65] width 718 height 10
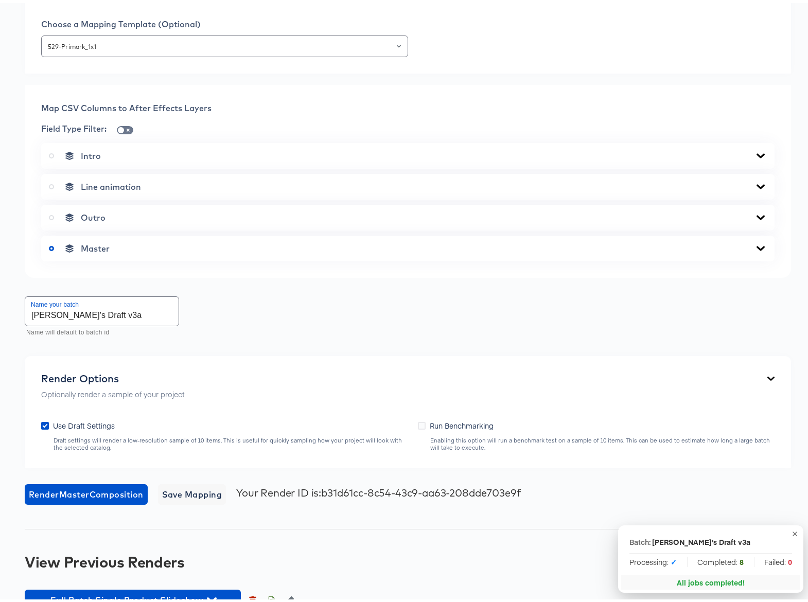
scroll to position [343, 0]
click at [755, 250] on icon at bounding box center [761, 245] width 12 height 8
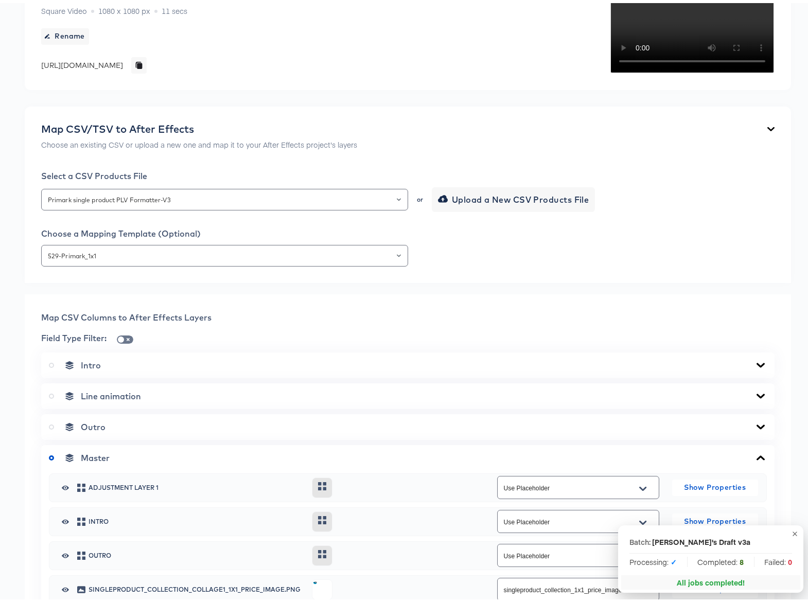
scroll to position [0, 0]
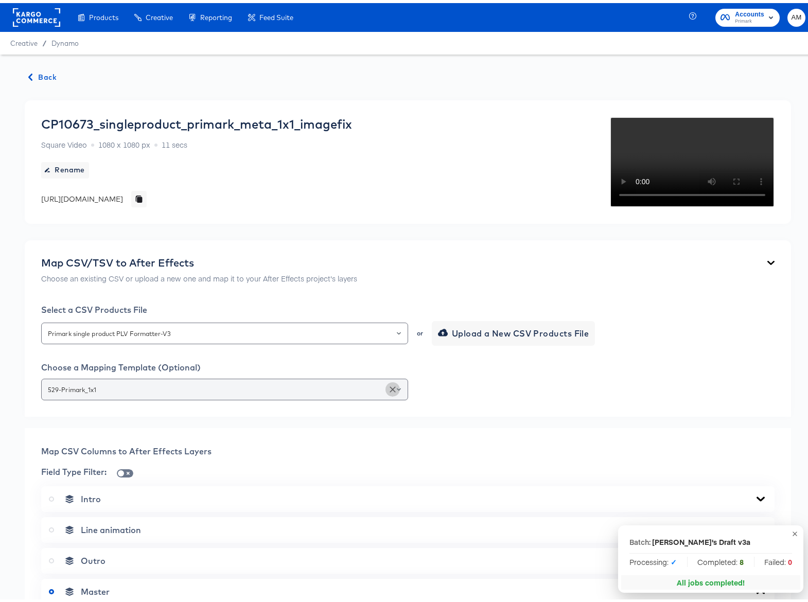
click at [388, 392] on icon "Clear" at bounding box center [393, 387] width 10 height 10
type input "Use Placeholder"
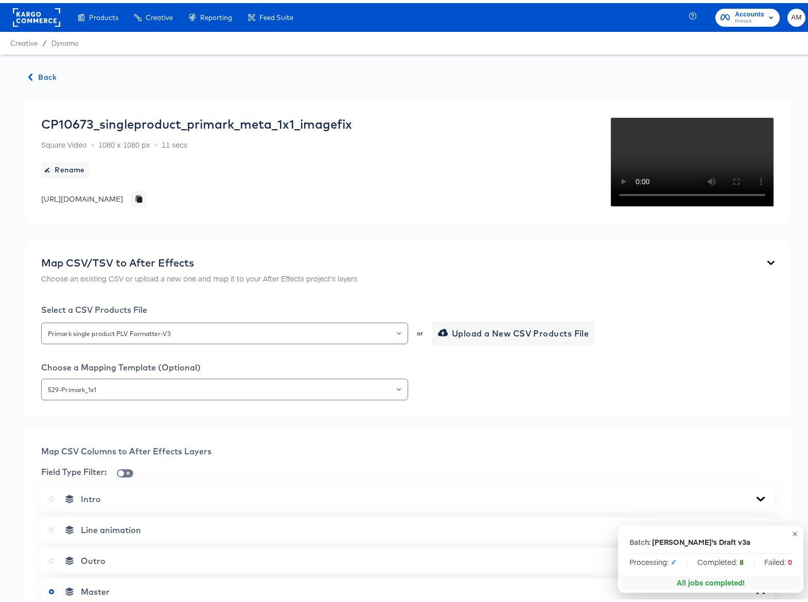
type input "Use Placeholder"
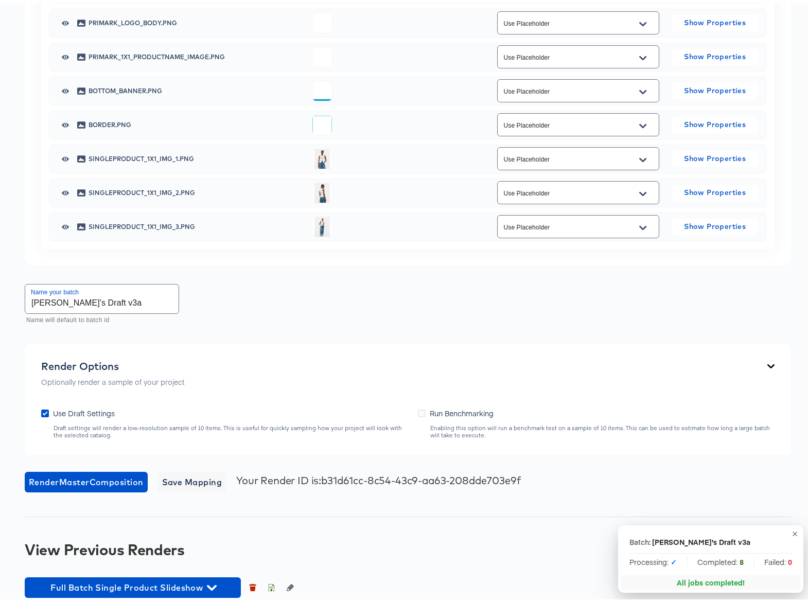
scroll to position [614, 0]
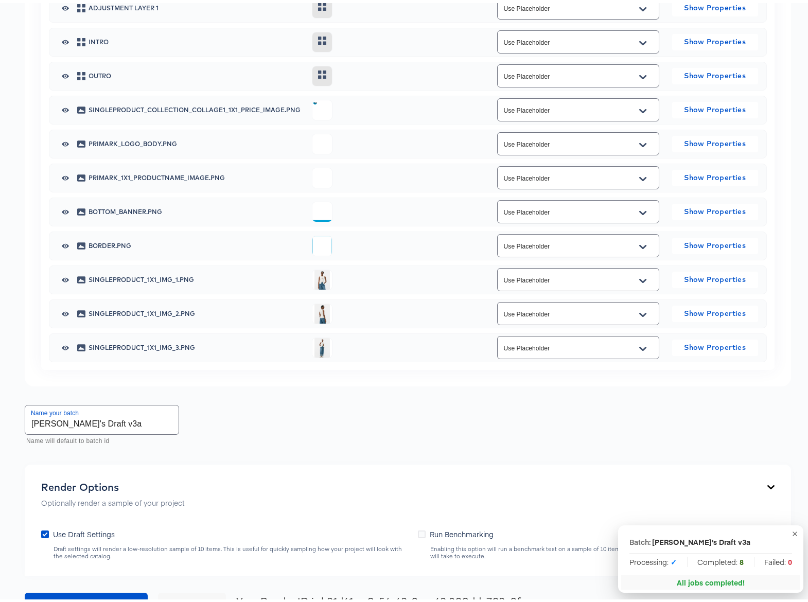
click at [639, 110] on icon "Open" at bounding box center [642, 108] width 7 height 4
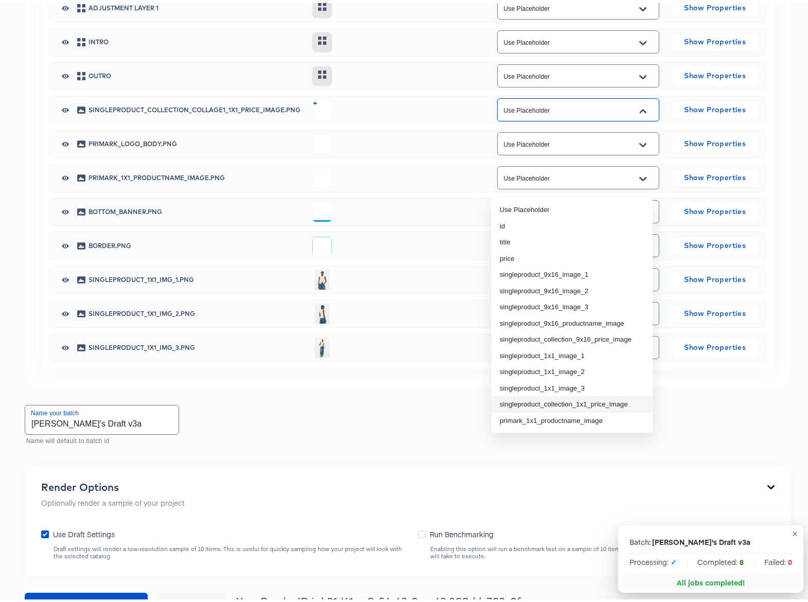
click at [615, 402] on li "singleproduct_collection_1x1_price_image" at bounding box center [572, 401] width 161 height 16
type input "singleproduct_collection_1x1_price_image"
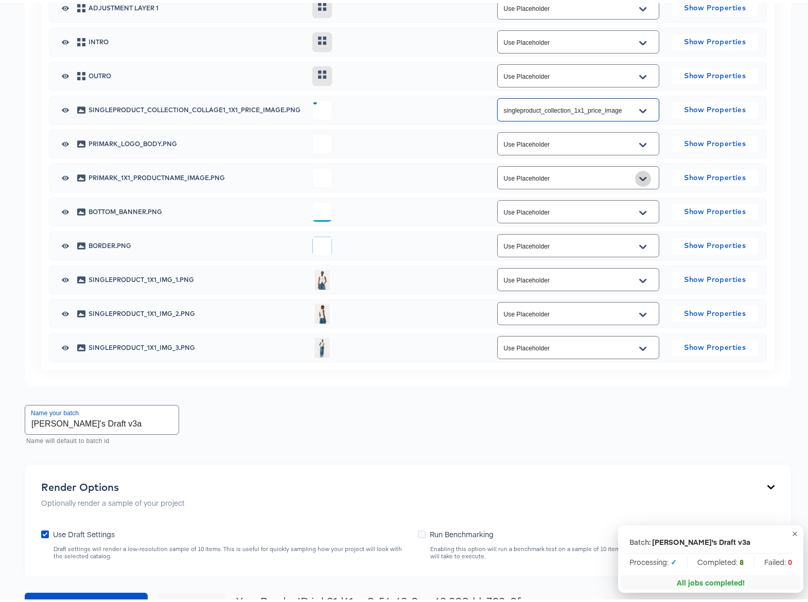
click at [639, 180] on icon "Open" at bounding box center [642, 176] width 7 height 8
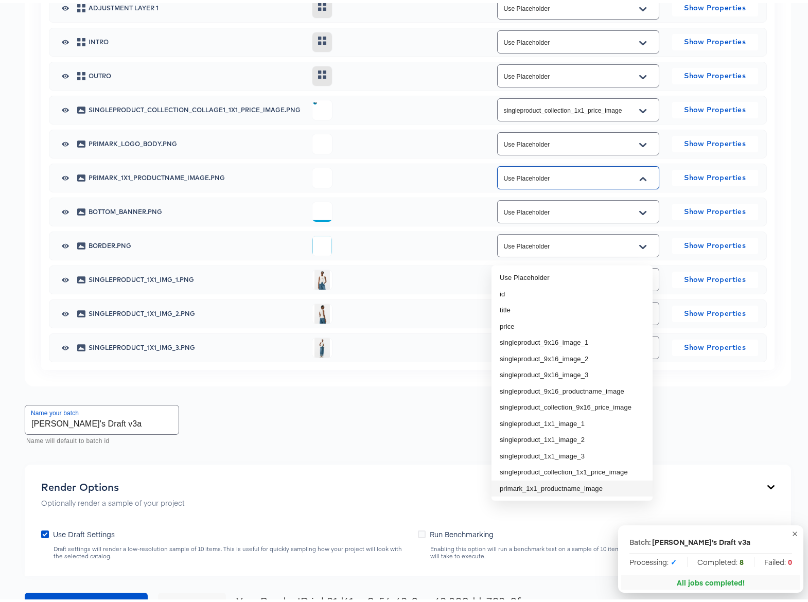
click at [585, 487] on li "primark_1x1_productname_image" at bounding box center [572, 486] width 161 height 16
type input "primark_1x1_productname_image"
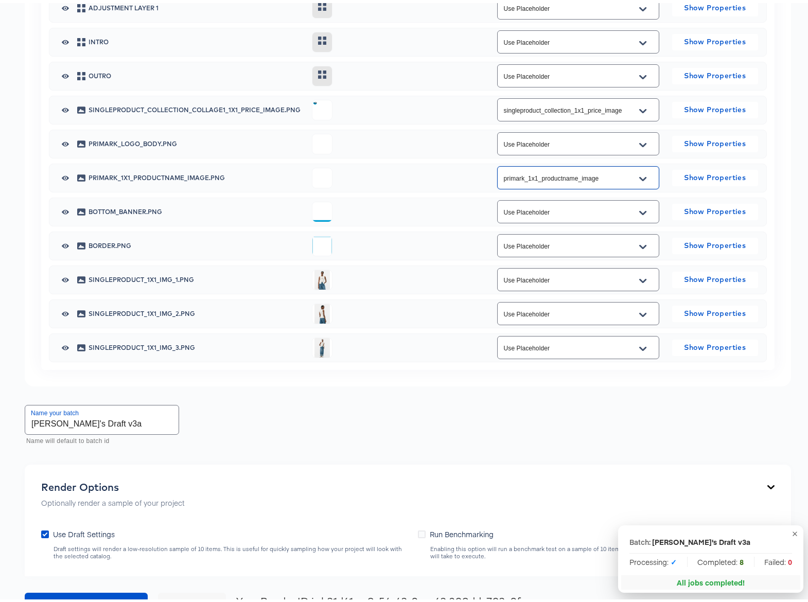
click at [642, 286] on button "Open" at bounding box center [642, 278] width 15 height 16
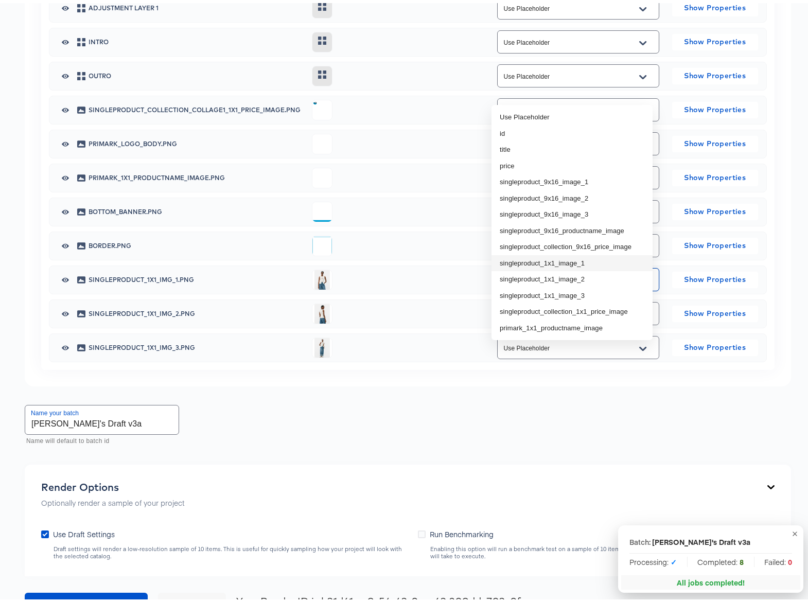
click at [570, 261] on li "singleproduct_1x1_image_1" at bounding box center [572, 260] width 161 height 16
type input "singleproduct_1x1_image_1"
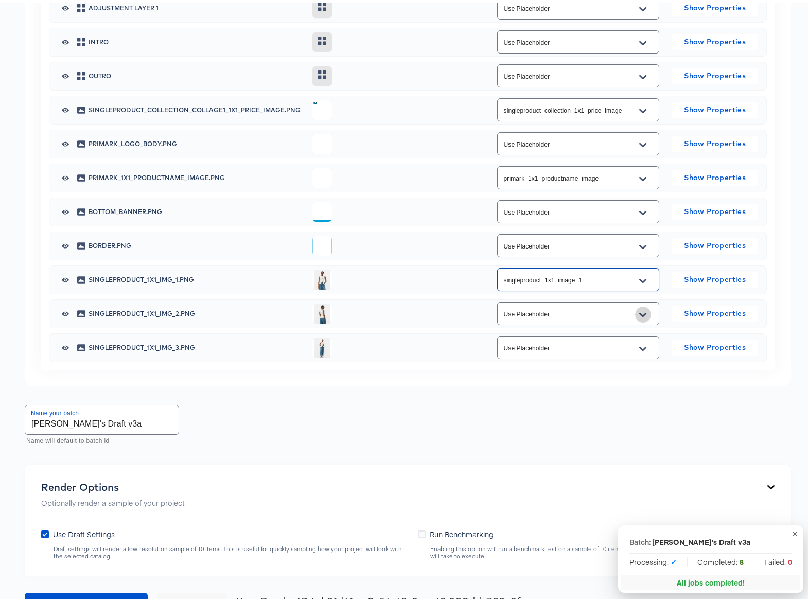
click at [639, 316] on icon "Open" at bounding box center [642, 312] width 7 height 8
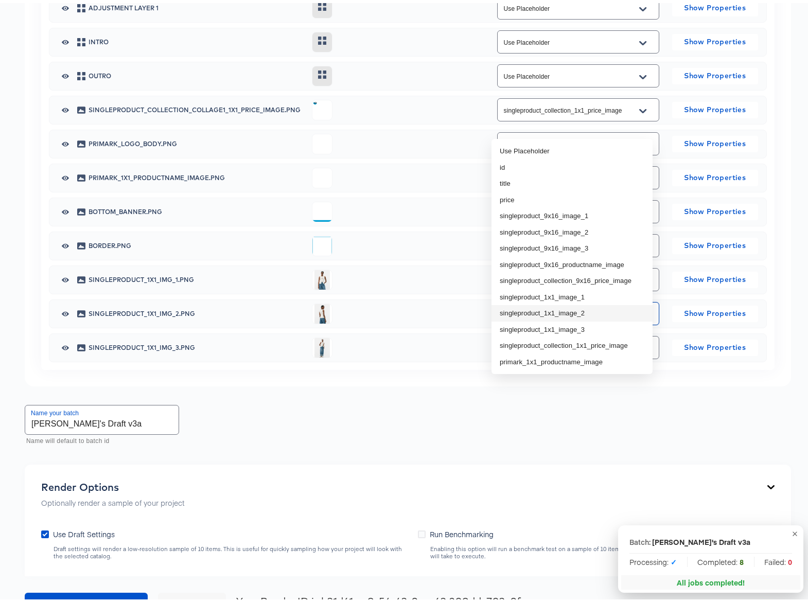
click at [580, 307] on li "singleproduct_1x1_image_2" at bounding box center [572, 310] width 161 height 16
type input "singleproduct_1x1_image_2"
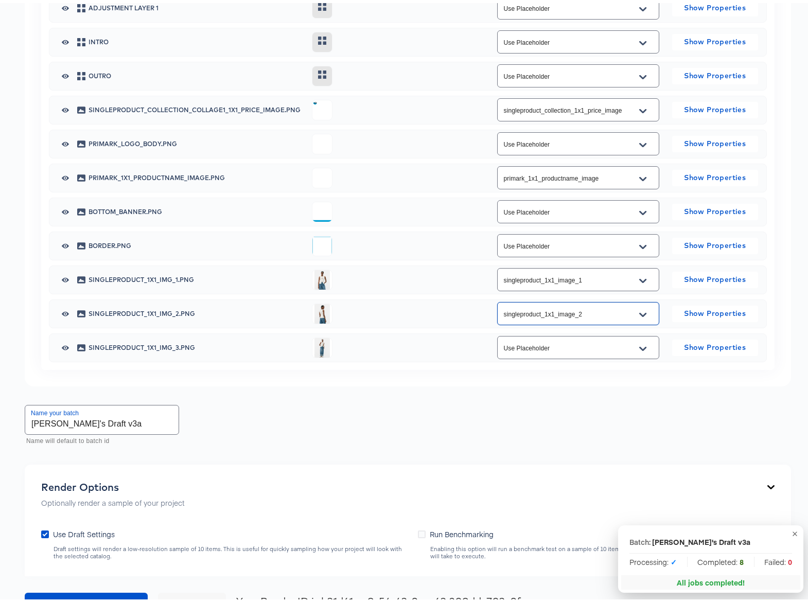
click at [639, 350] on icon "Open" at bounding box center [642, 346] width 7 height 8
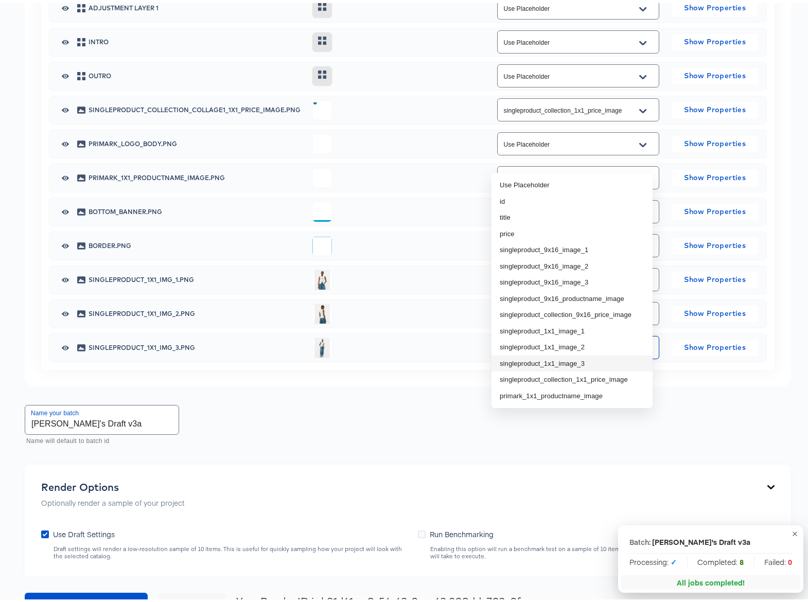
click at [573, 360] on li "singleproduct_1x1_image_3" at bounding box center [572, 361] width 161 height 16
type input "singleproduct_1x1_image_3"
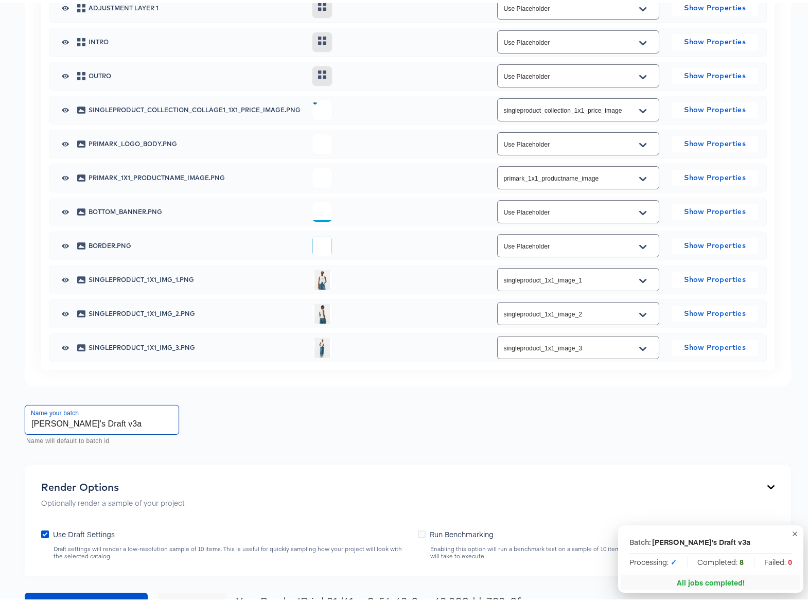
click at [100, 431] on input "Adam's Draft v3a" at bounding box center [101, 417] width 153 height 29
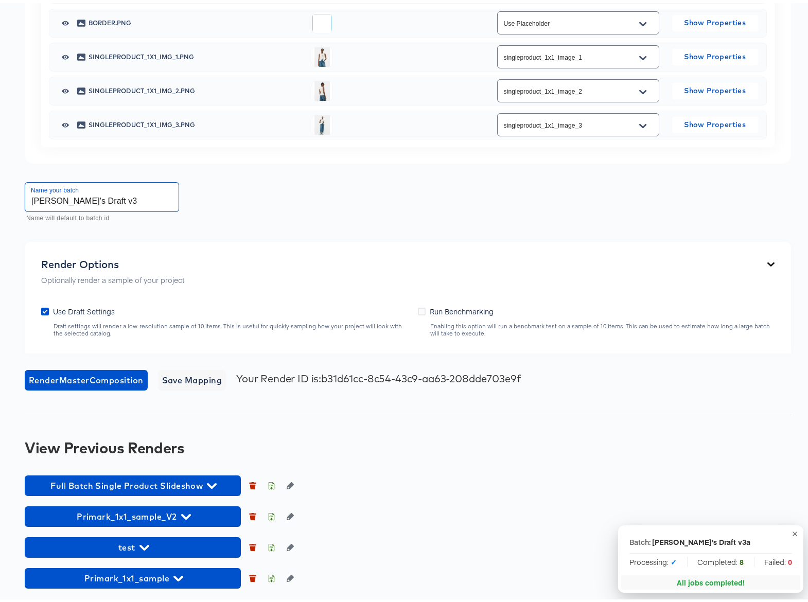
scroll to position [900, 0]
type input "Adam's Draft v3"
click at [83, 385] on span "Render Master Composition" at bounding box center [86, 377] width 115 height 14
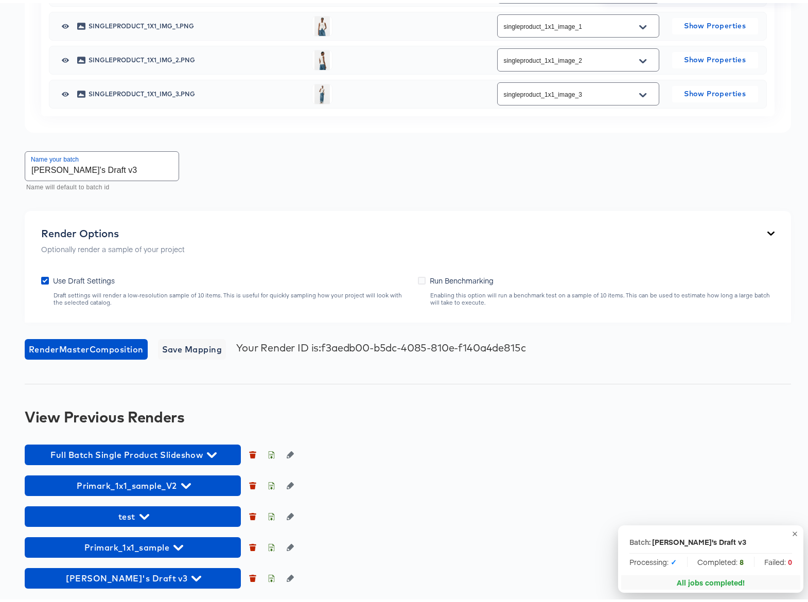
scroll to position [942, 0]
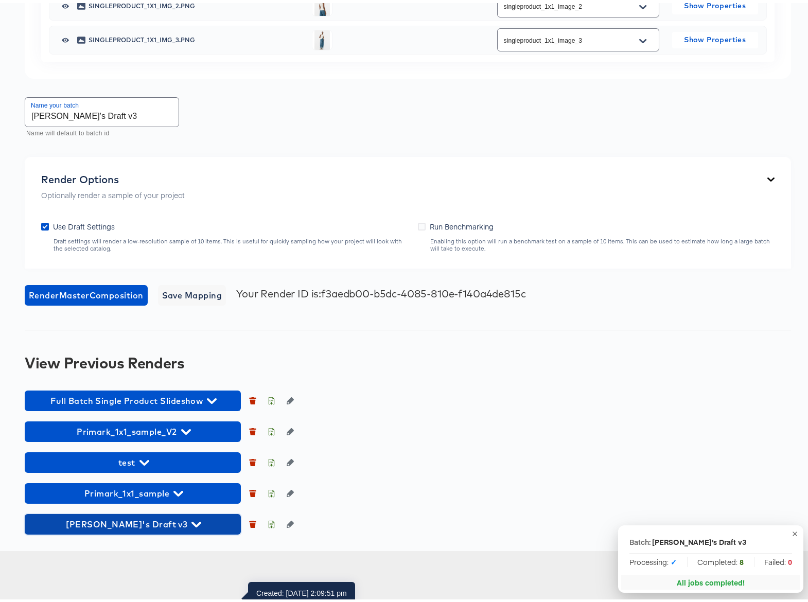
click at [192, 525] on icon "button" at bounding box center [197, 522] width 10 height 6
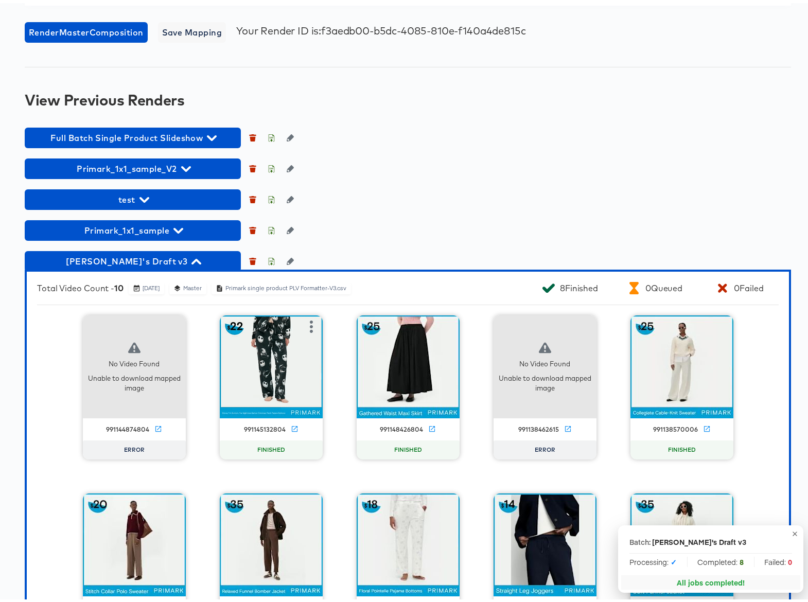
scroll to position [1320, 0]
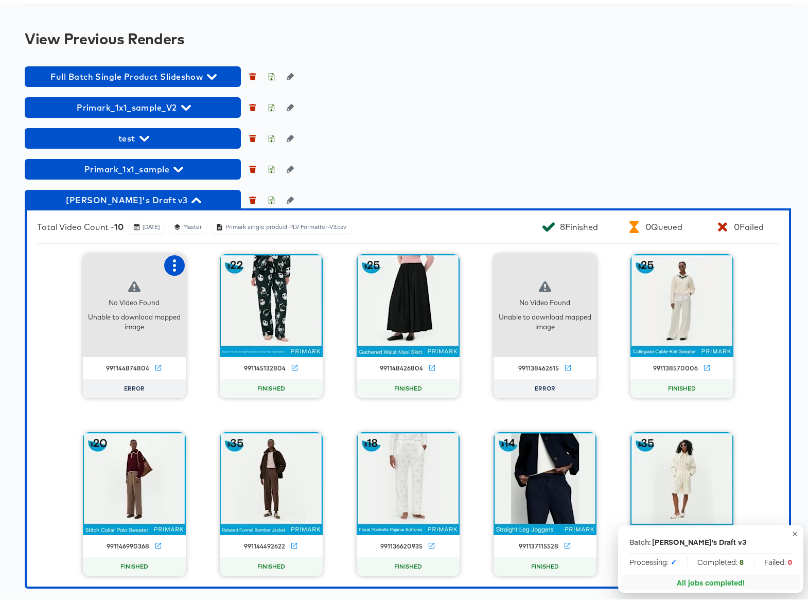
click at [174, 262] on icon "button" at bounding box center [174, 262] width 12 height 12
click at [210, 261] on div "Retry" at bounding box center [212, 261] width 20 height 8
click at [582, 262] on icon "button" at bounding box center [585, 262] width 12 height 12
click at [622, 262] on div "Retry" at bounding box center [623, 261] width 20 height 8
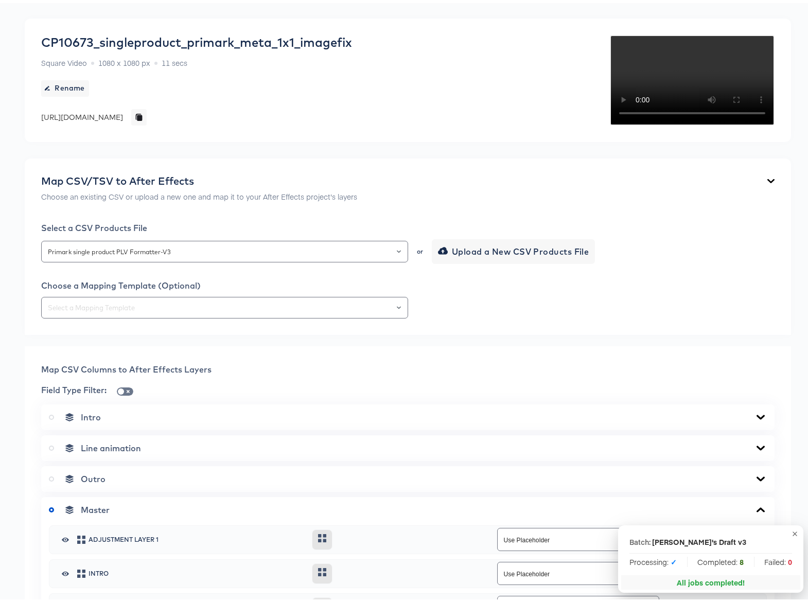
scroll to position [57, 0]
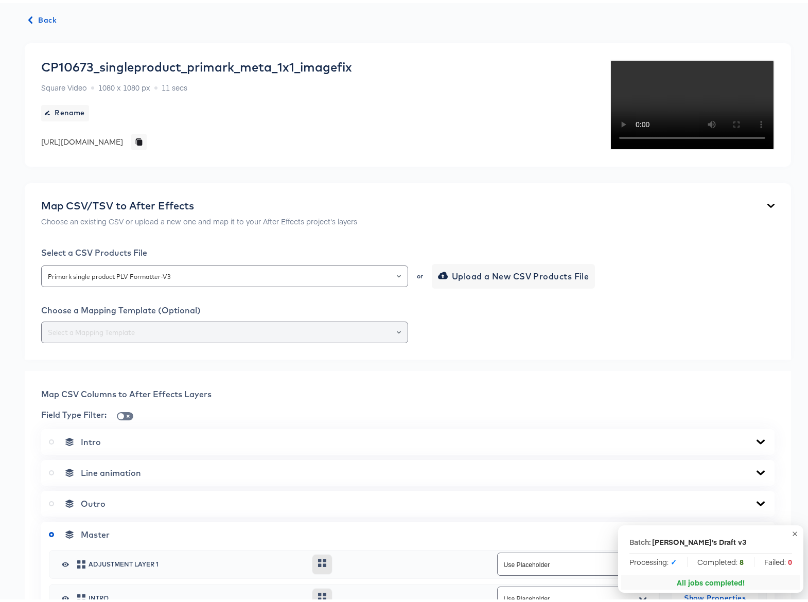
click at [397, 332] on icon "Open" at bounding box center [399, 329] width 4 height 4
click at [487, 340] on div at bounding box center [408, 330] width 734 height 22
click at [44, 19] on span "Back" at bounding box center [43, 17] width 28 height 13
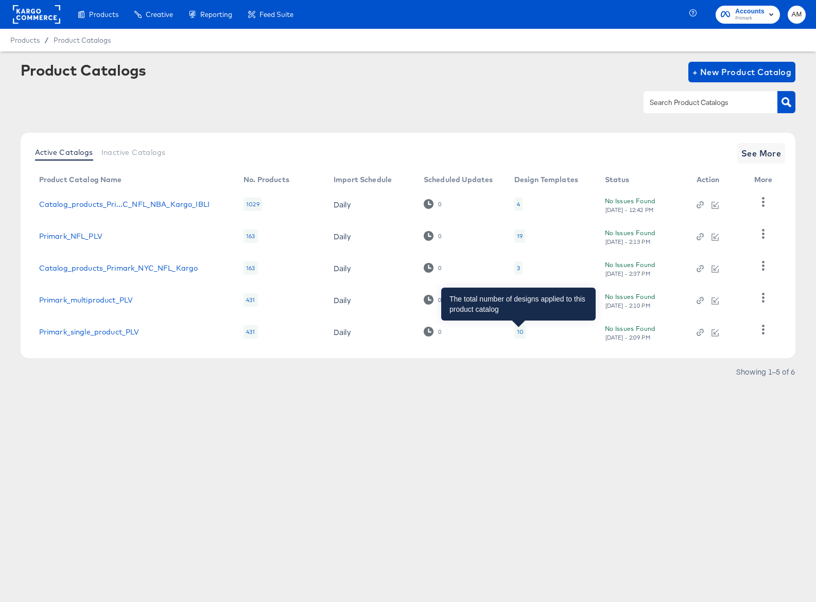
click at [517, 333] on div "10" at bounding box center [520, 332] width 7 height 8
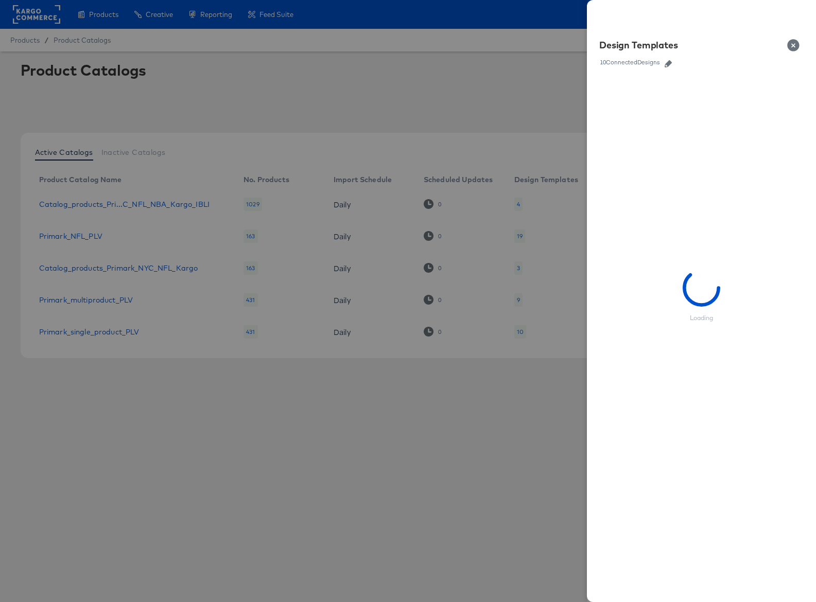
click at [668, 67] on link at bounding box center [668, 62] width 15 height 11
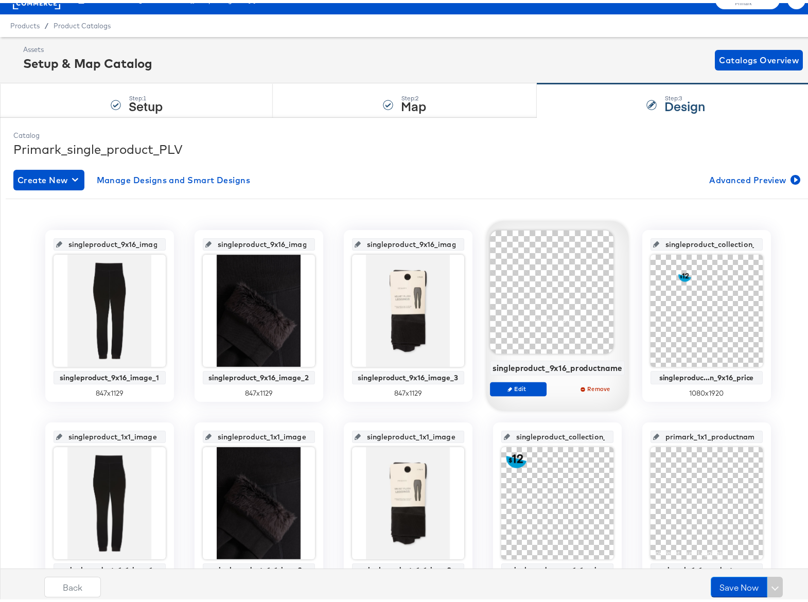
scroll to position [177, 0]
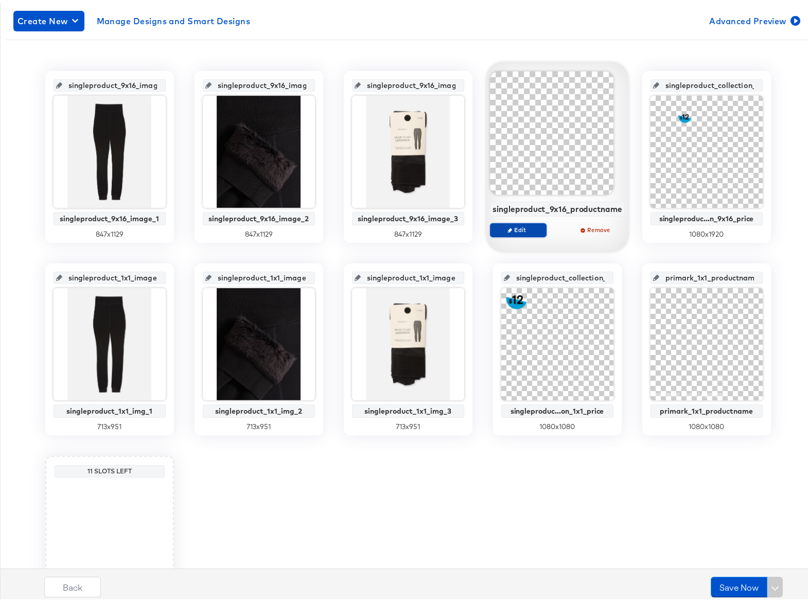
click at [529, 226] on span "Edit" at bounding box center [517, 227] width 47 height 8
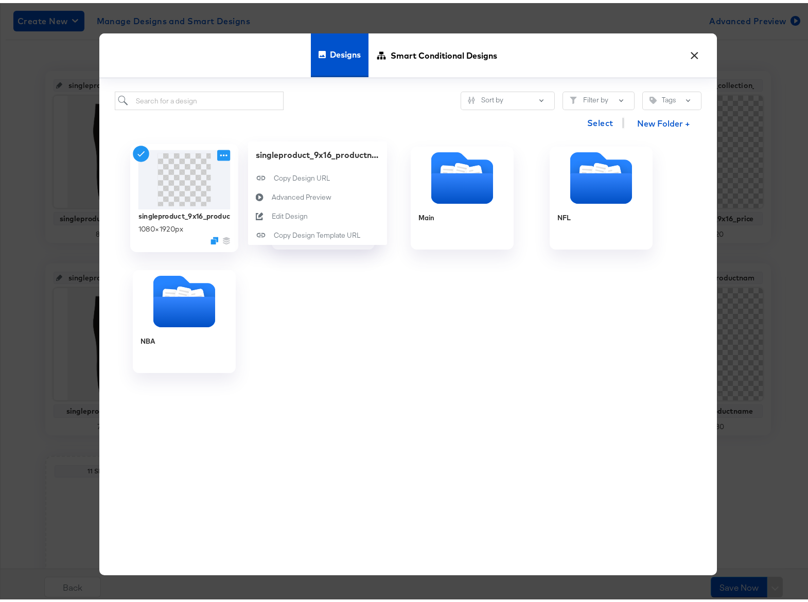
click at [219, 151] on icon at bounding box center [223, 152] width 13 height 11
click at [271, 213] on div "Edit Design Edit Design" at bounding box center [271, 213] width 0 height 0
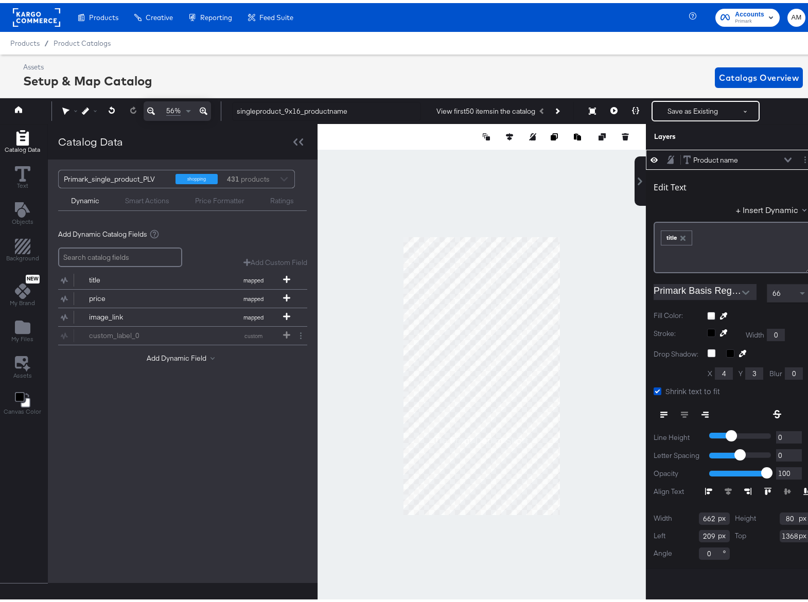
scroll to position [0, 3]
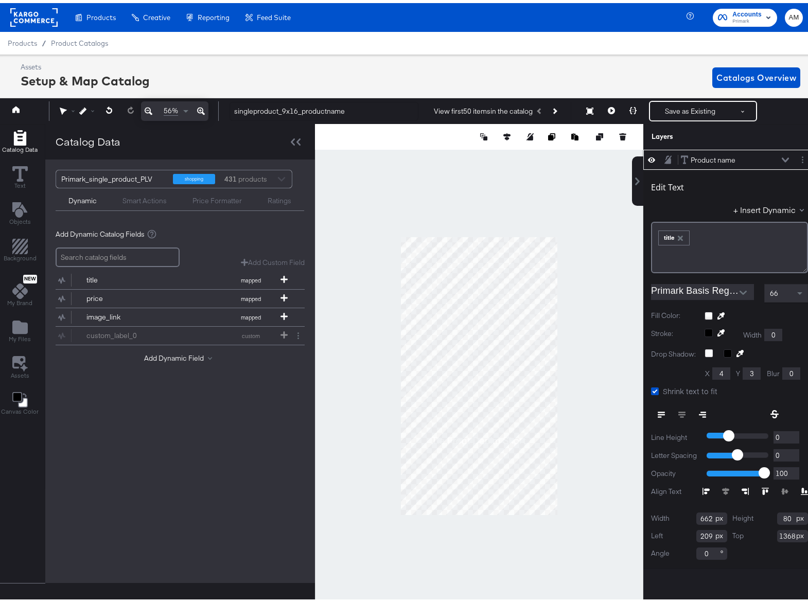
click at [782, 155] on icon at bounding box center [785, 156] width 7 height 5
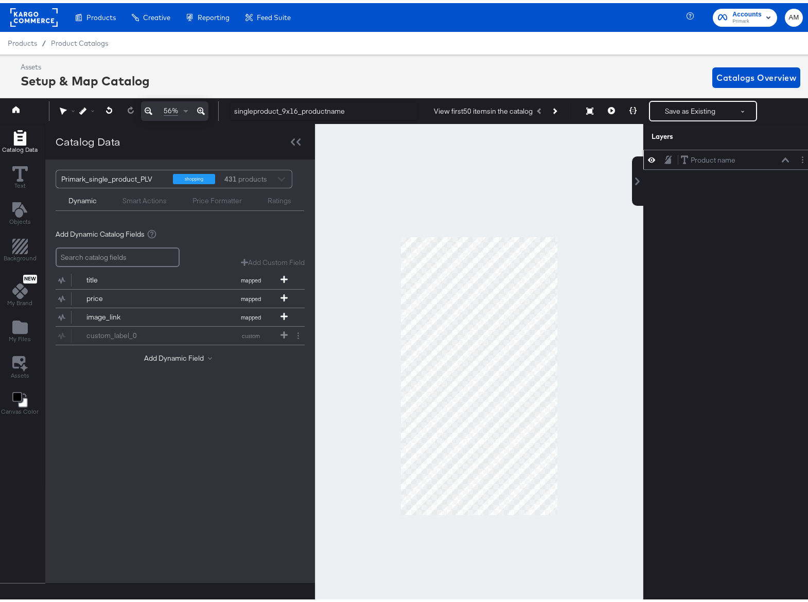
click at [782, 155] on icon at bounding box center [785, 156] width 7 height 5
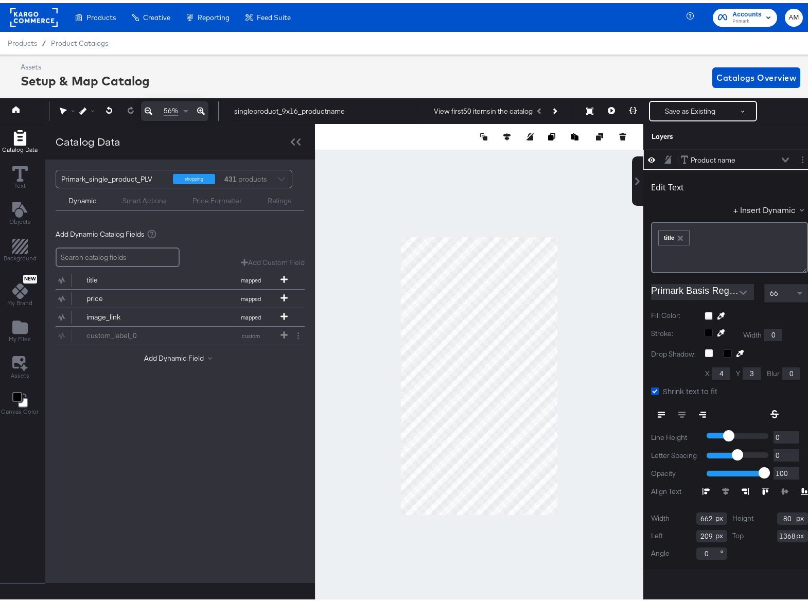
click at [200, 108] on icon at bounding box center [201, 109] width 8 height 8
click at [651, 387] on icon at bounding box center [655, 389] width 8 height 8
click at [0, 0] on input "Shrink text to fit" at bounding box center [0, 0] width 0 height 0
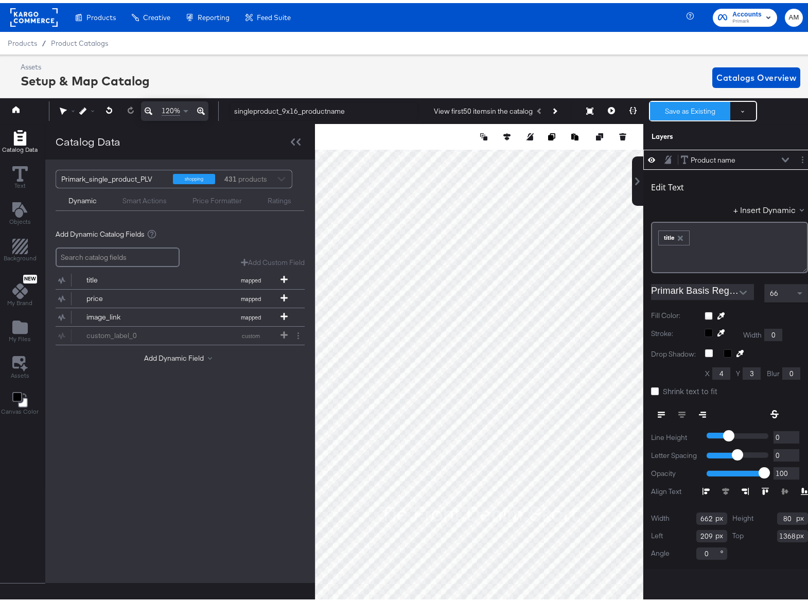
click at [692, 106] on button "Save as Existing" at bounding box center [690, 108] width 80 height 19
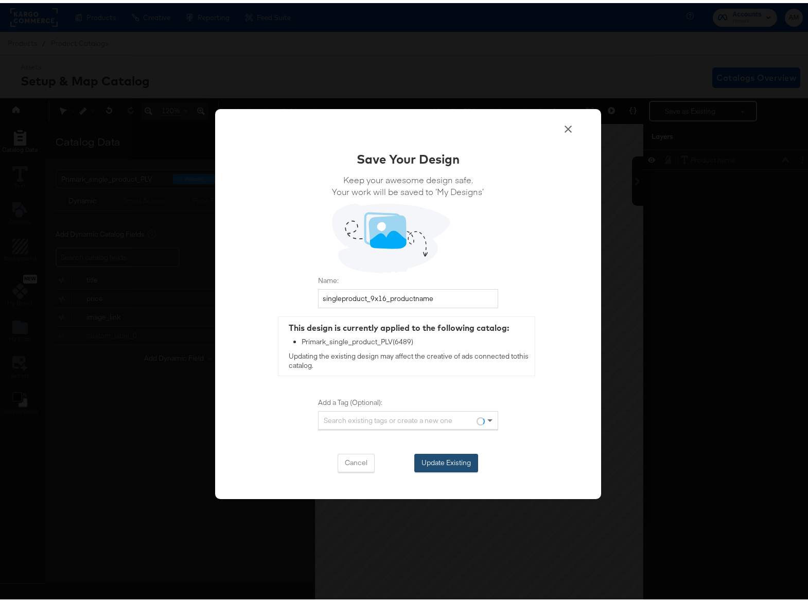
click at [439, 455] on button "Update Existing" at bounding box center [446, 460] width 64 height 19
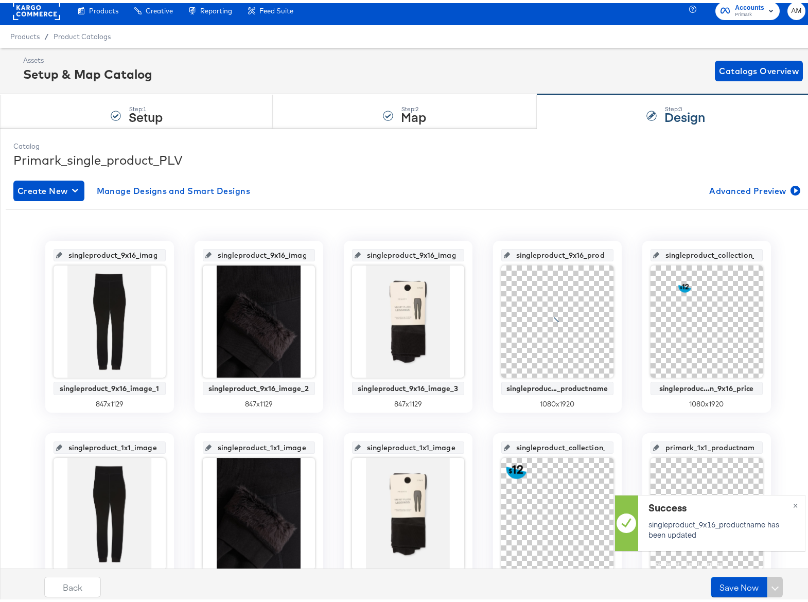
scroll to position [269, 0]
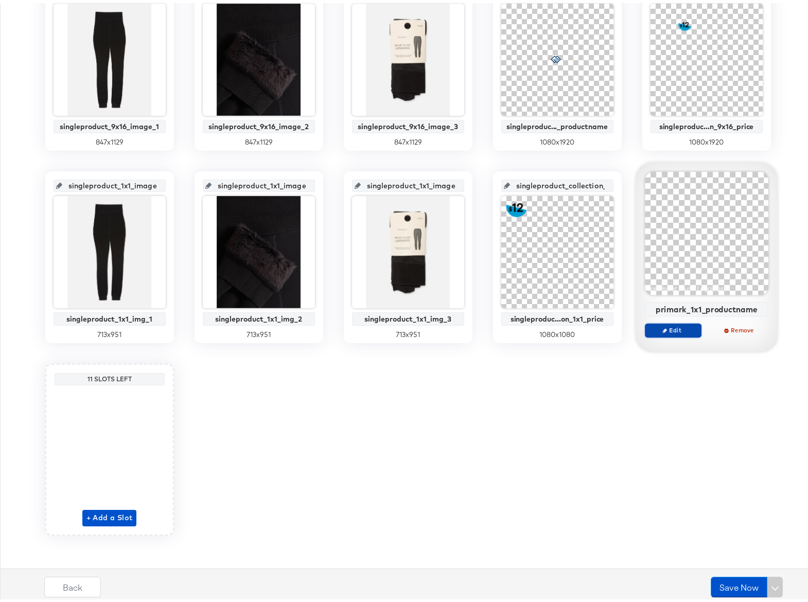
click at [673, 330] on span "Edit" at bounding box center [672, 327] width 47 height 8
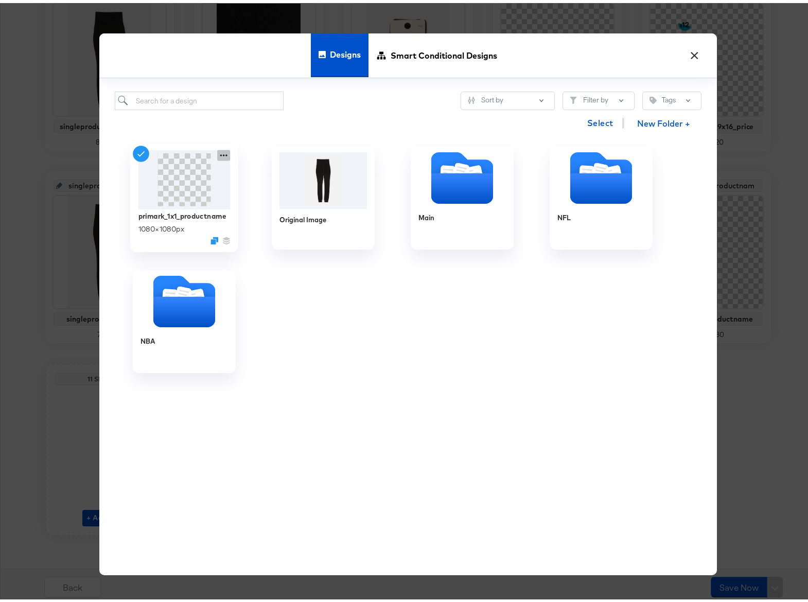
click at [222, 151] on icon at bounding box center [223, 152] width 13 height 11
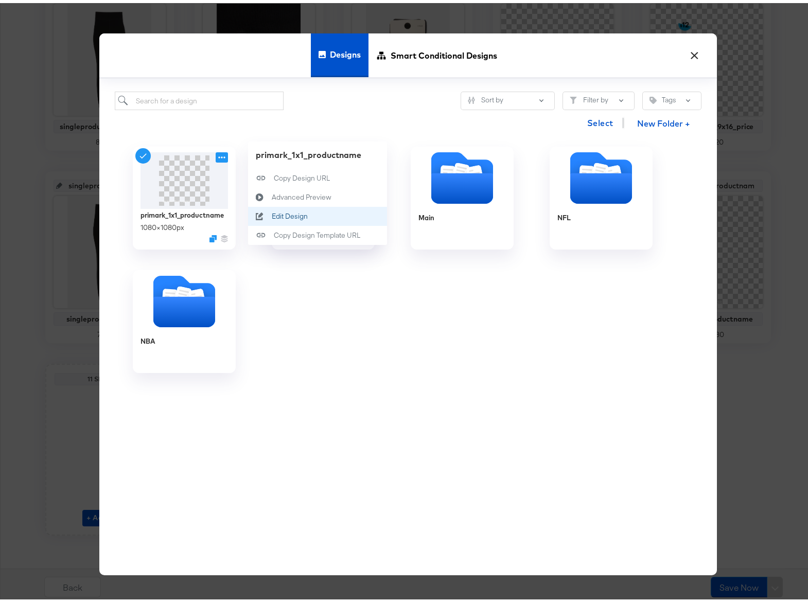
click at [271, 213] on div "Edit Design Edit Design" at bounding box center [271, 213] width 0 height 0
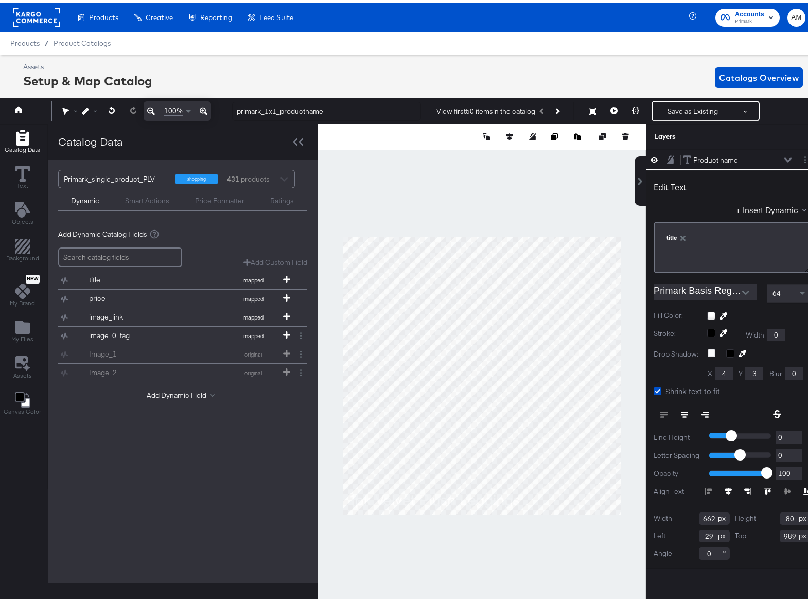
scroll to position [0, 3]
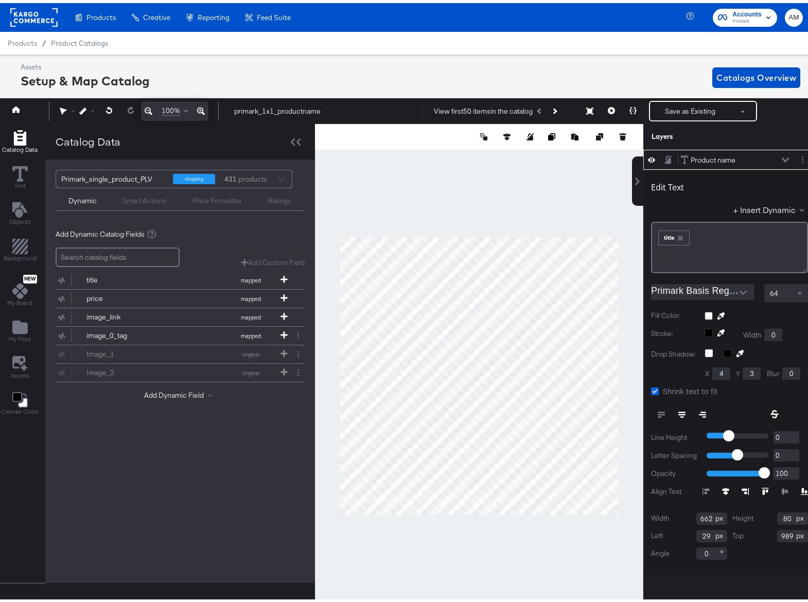
click at [651, 388] on icon at bounding box center [655, 389] width 8 height 8
click at [0, 0] on input "Shrink text to fit" at bounding box center [0, 0] width 0 height 0
click at [795, 288] on span at bounding box center [801, 291] width 13 height 18
click at [795, 289] on span at bounding box center [801, 291] width 13 height 18
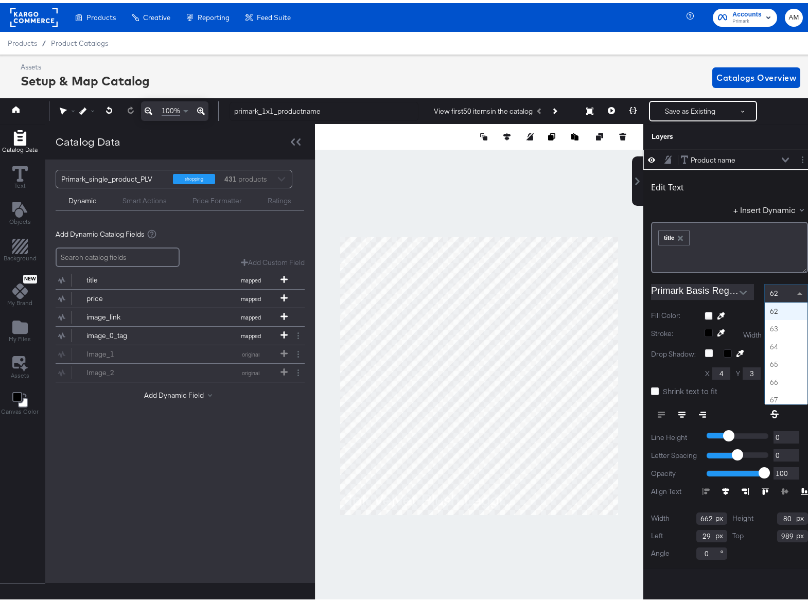
scroll to position [988, 0]
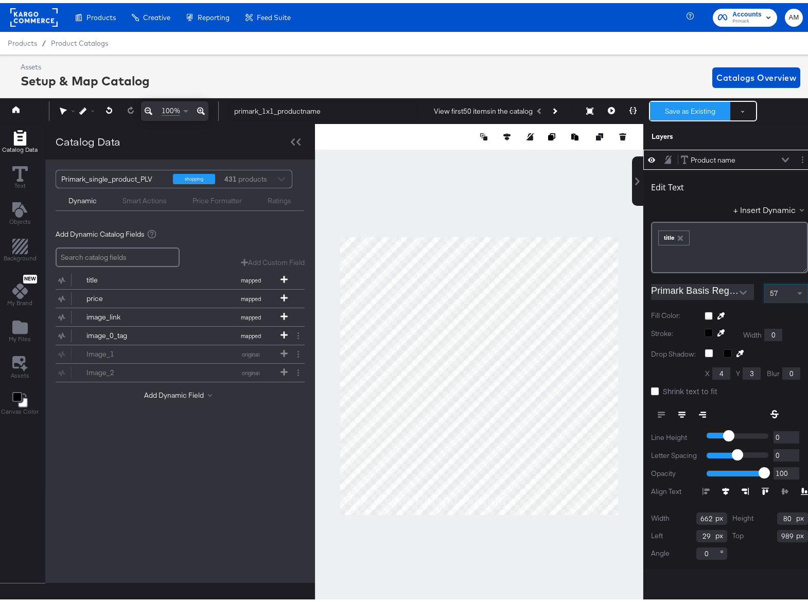
click at [685, 109] on button "Save as Existing" at bounding box center [690, 108] width 80 height 19
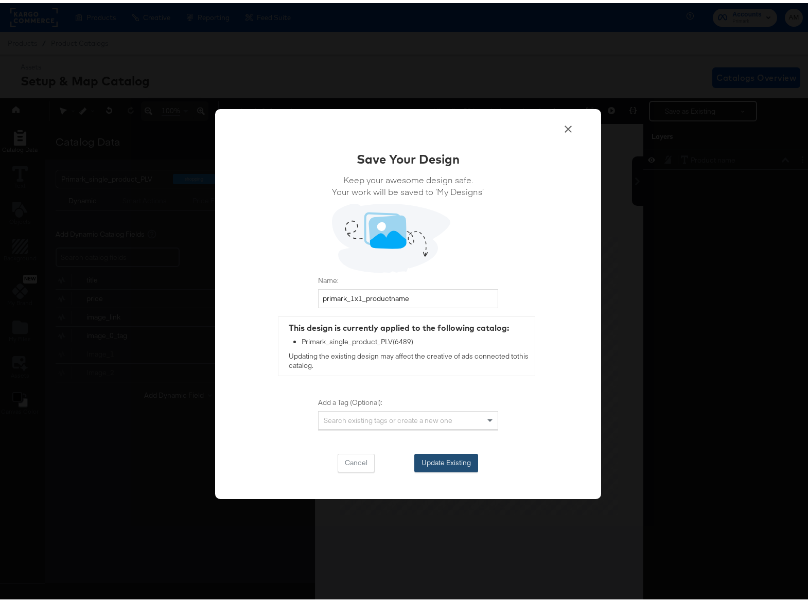
click at [422, 461] on button "Update Existing" at bounding box center [446, 460] width 64 height 19
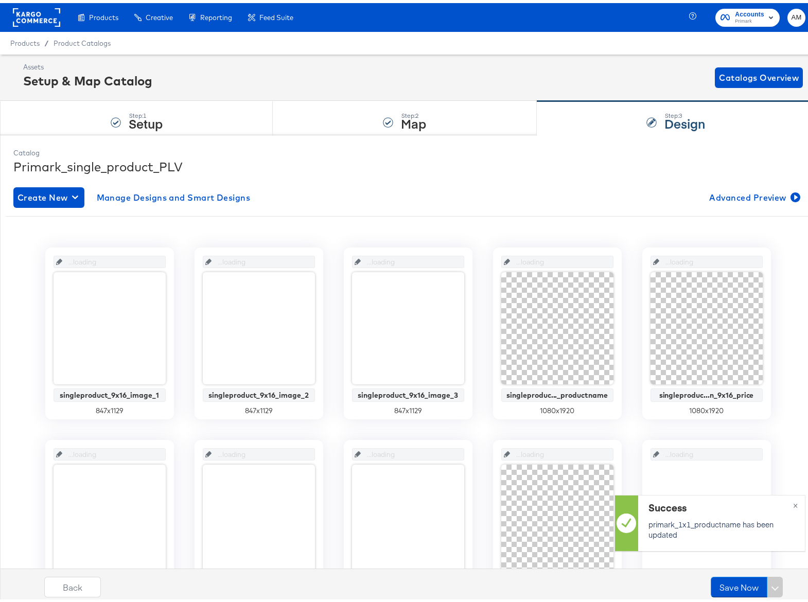
scroll to position [0, 0]
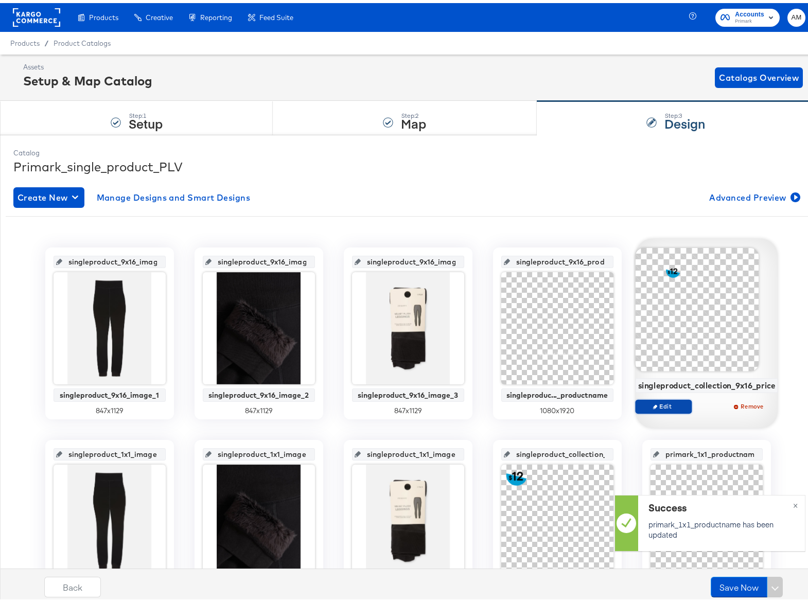
click at [671, 405] on span "Edit" at bounding box center [662, 404] width 47 height 8
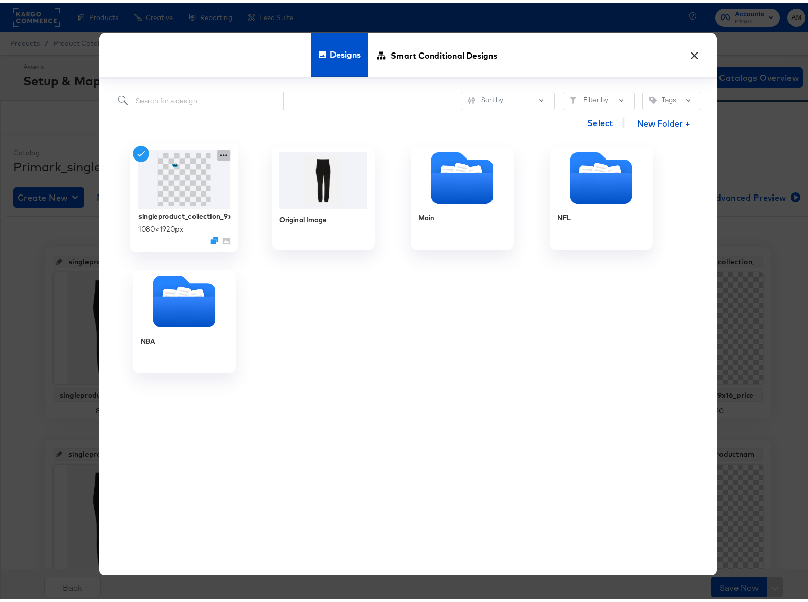
click at [222, 152] on icon at bounding box center [223, 152] width 7 height 2
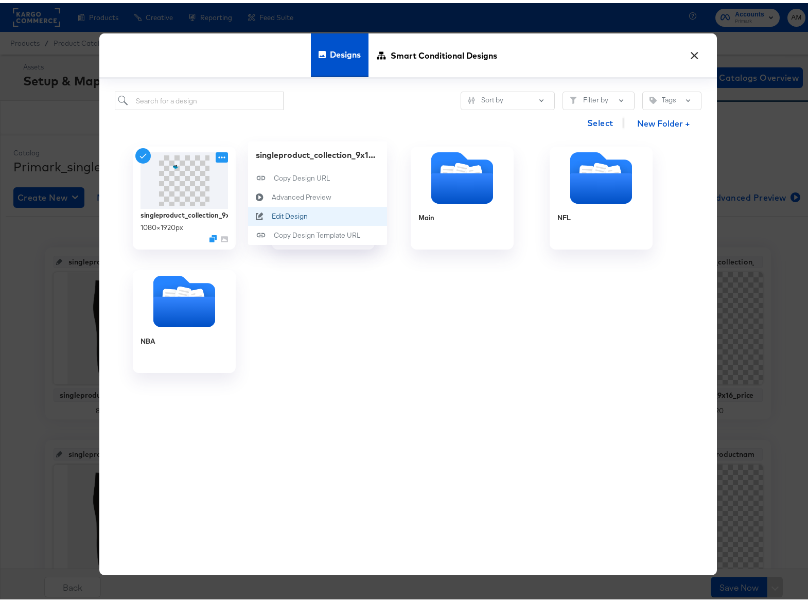
click at [271, 213] on div "Edit Design Edit Design" at bounding box center [271, 213] width 0 height 0
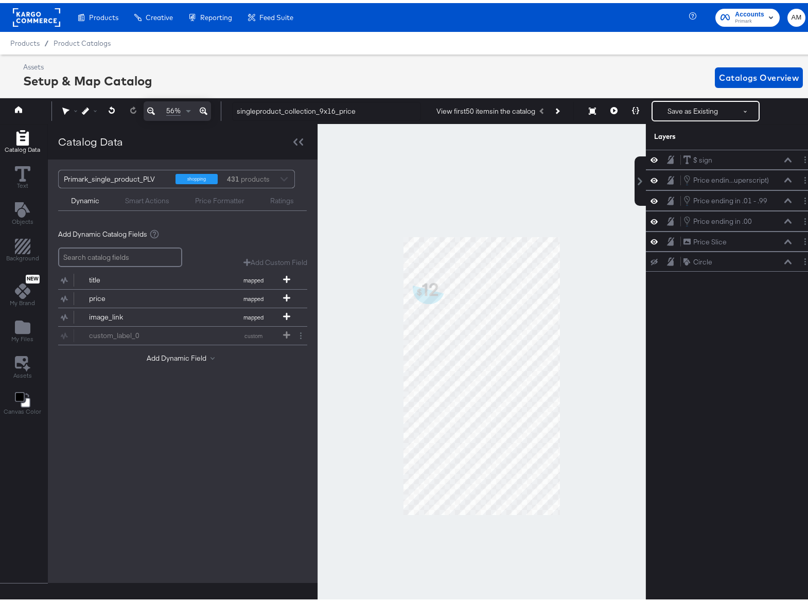
click at [75, 35] on div "Products / Product Catalogs" at bounding box center [408, 40] width 816 height 23
click at [80, 39] on span "Product Catalogs" at bounding box center [83, 40] width 58 height 8
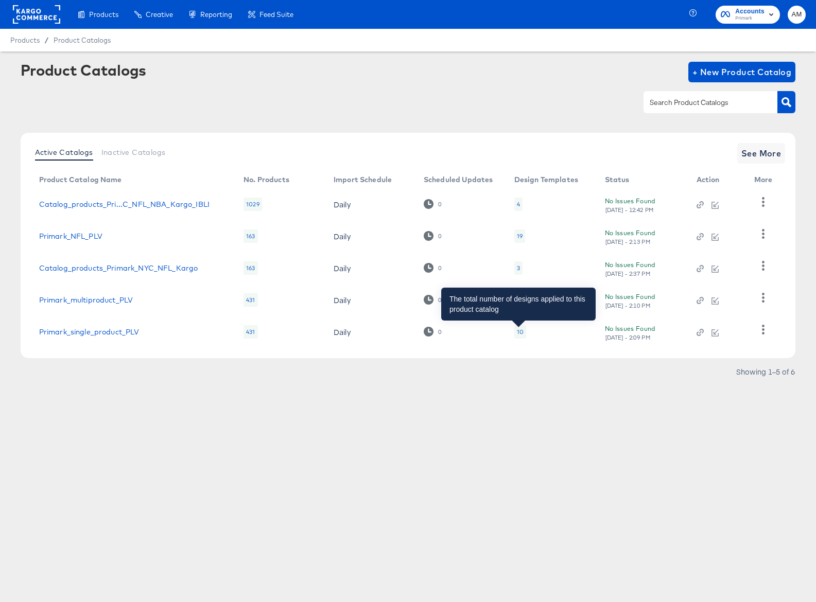
click at [517, 335] on div "10" at bounding box center [520, 332] width 7 height 8
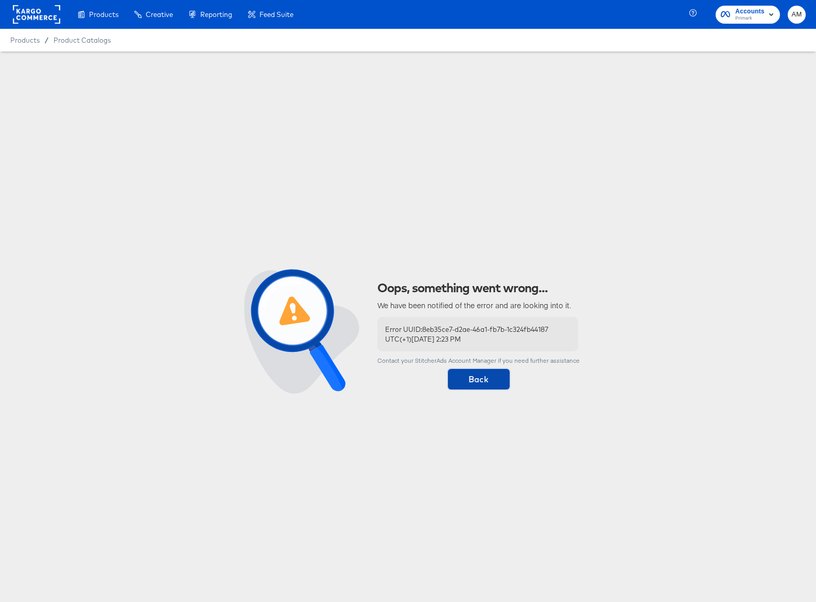
click at [485, 382] on span "Back" at bounding box center [479, 379] width 54 height 14
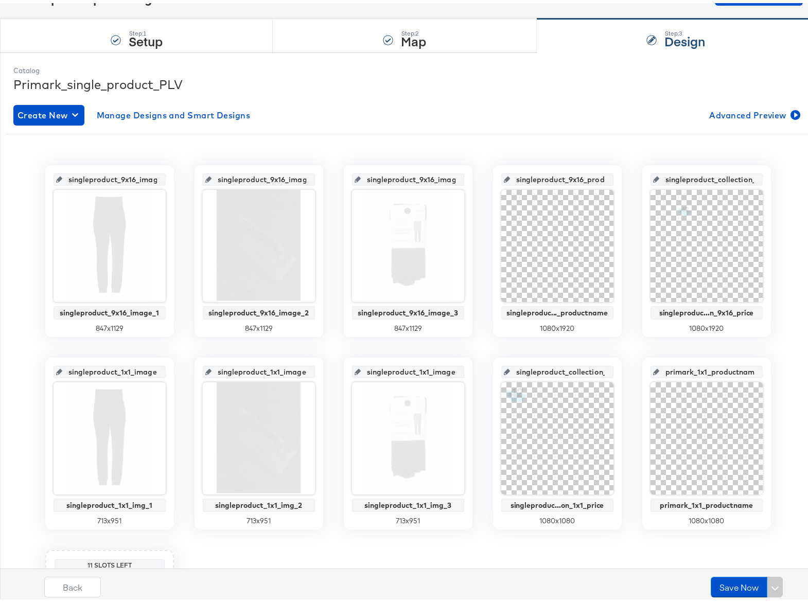
scroll to position [82, 0]
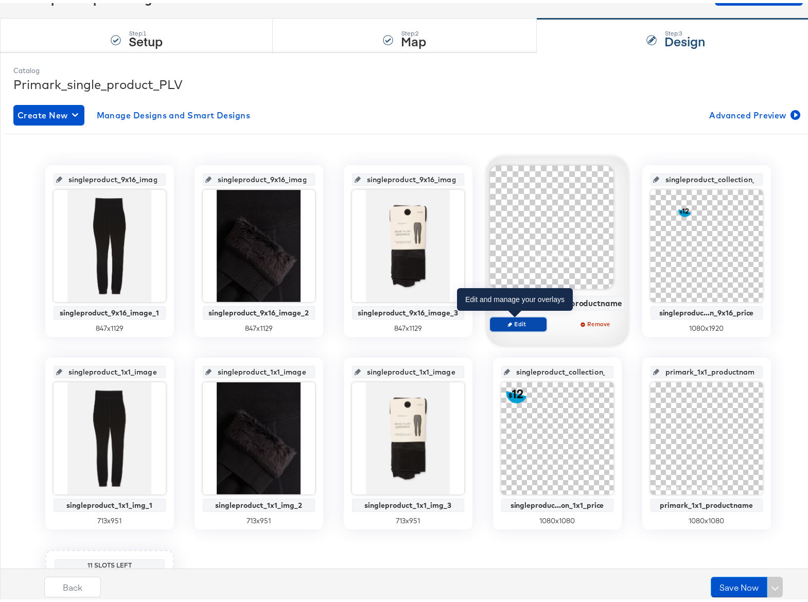
click at [519, 325] on button "Edit" at bounding box center [518, 321] width 57 height 14
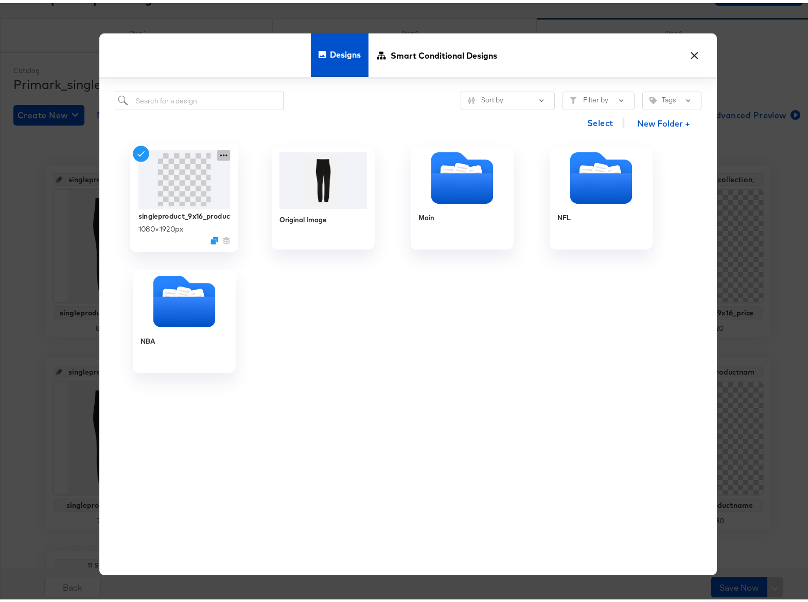
click at [223, 152] on icon at bounding box center [223, 152] width 13 height 11
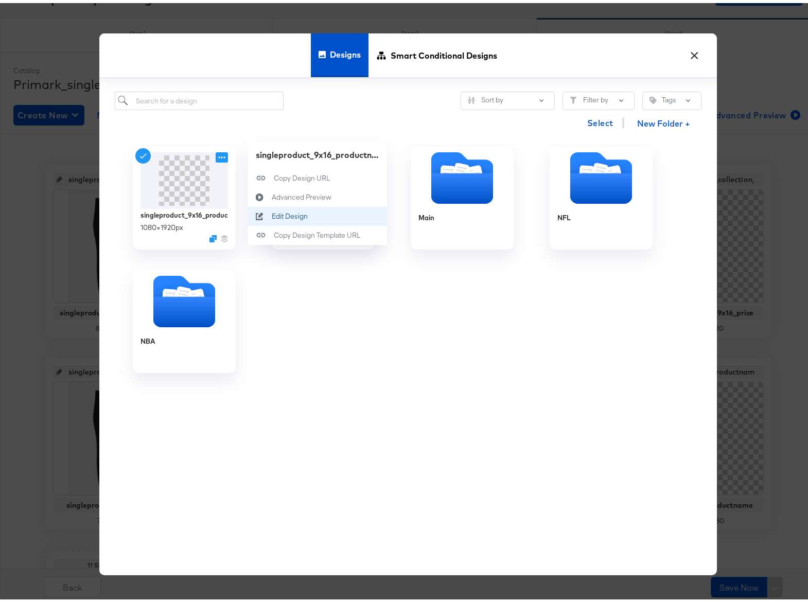
click at [271, 213] on div "Edit Design Edit Design" at bounding box center [271, 213] width 0 height 0
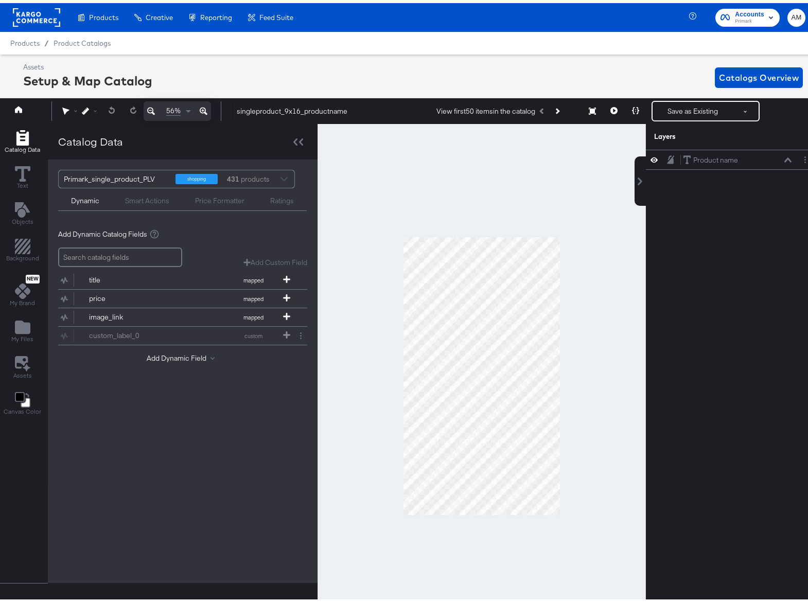
scroll to position [0, 3]
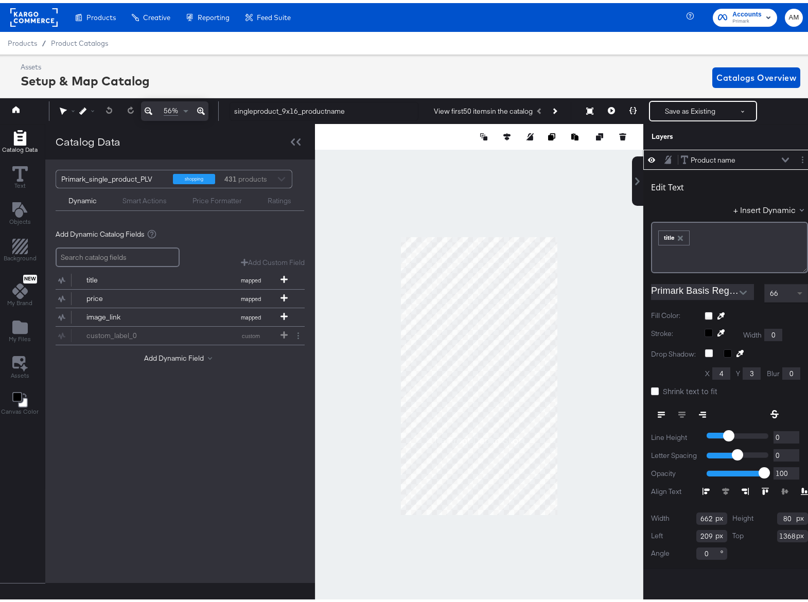
click at [795, 287] on span at bounding box center [801, 291] width 13 height 18
click at [795, 289] on span at bounding box center [801, 291] width 13 height 18
click at [661, 107] on button "Save as Existing" at bounding box center [690, 108] width 80 height 19
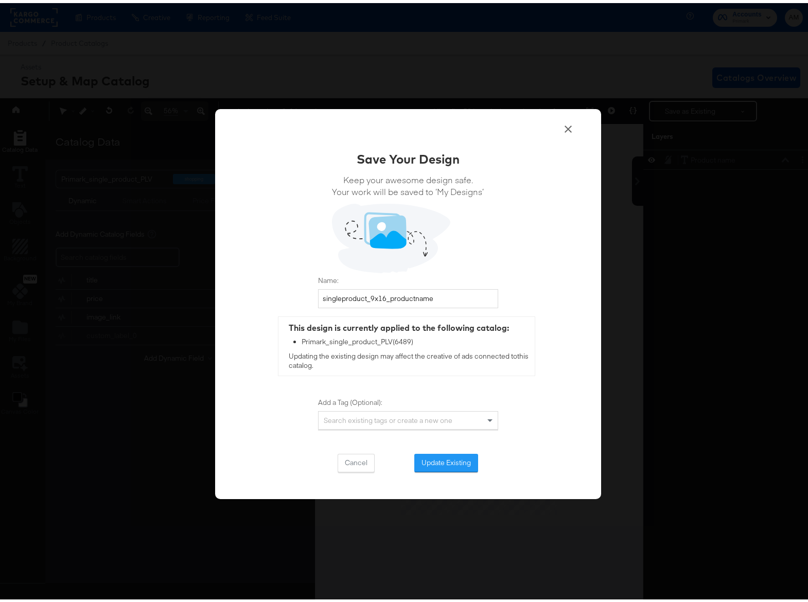
click at [427, 458] on button "Update Existing" at bounding box center [446, 460] width 64 height 19
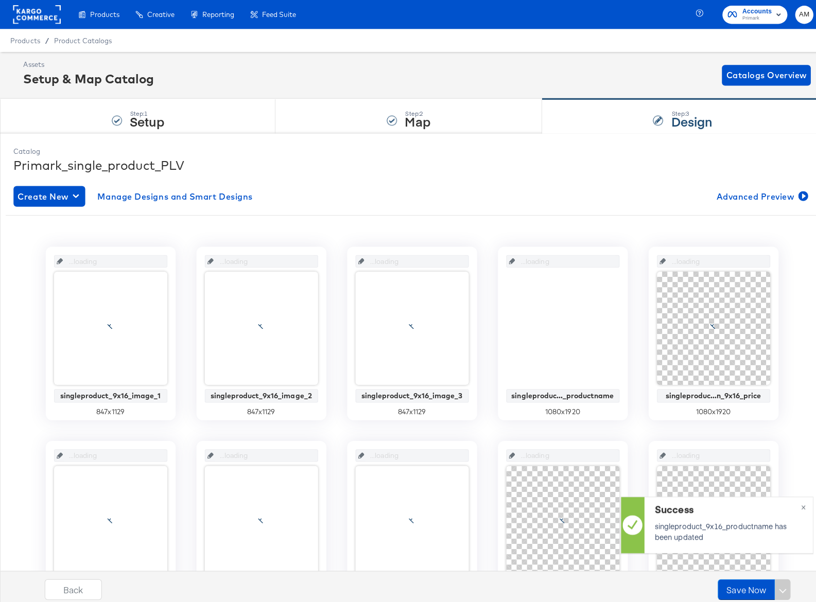
scroll to position [0, 0]
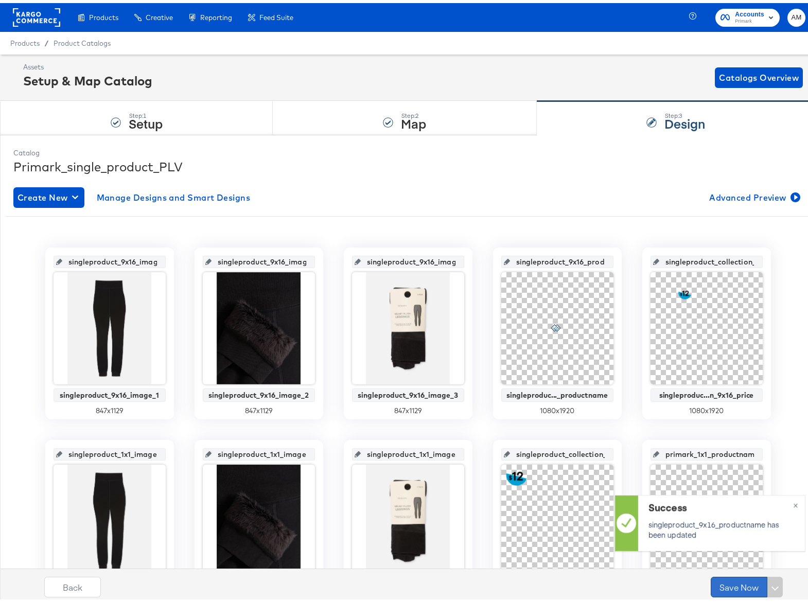
click at [724, 580] on button "Save Now" at bounding box center [739, 584] width 57 height 21
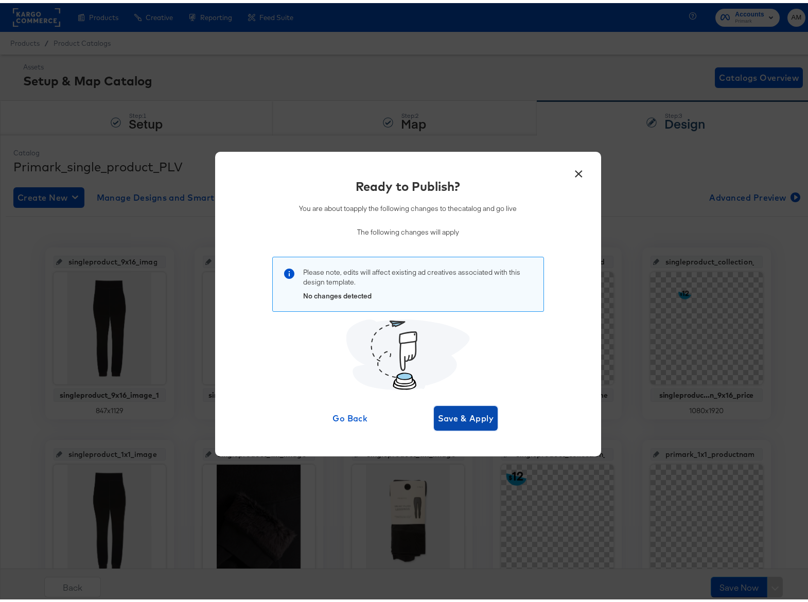
click at [450, 418] on span "Save & Apply" at bounding box center [466, 415] width 56 height 14
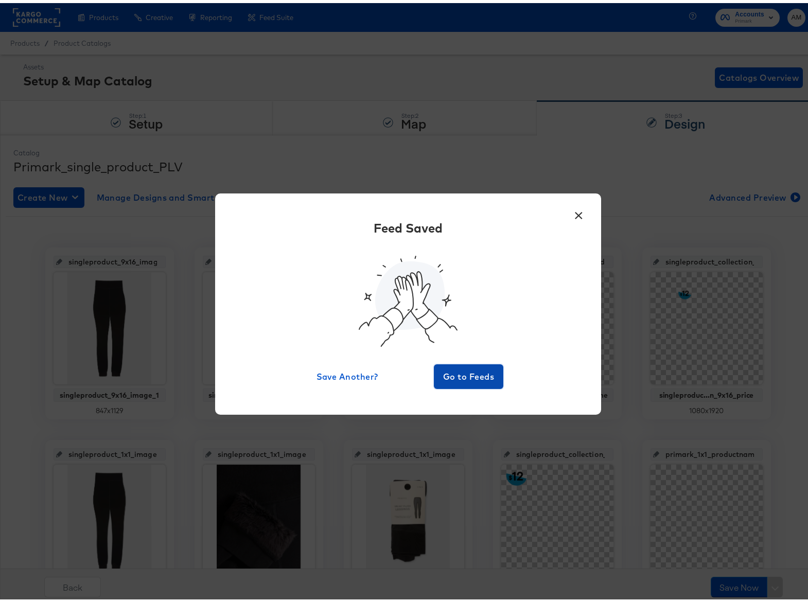
click at [465, 372] on span "Go to Feeds" at bounding box center [469, 374] width 62 height 14
